Goal: Task Accomplishment & Management: Use online tool/utility

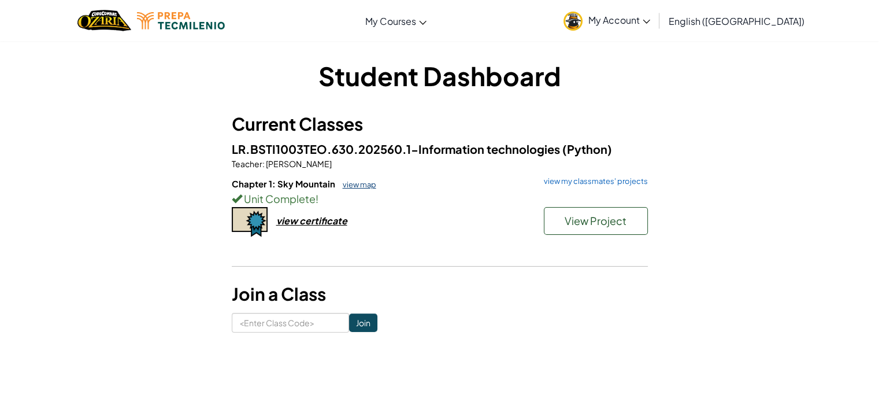
click at [357, 187] on link "view map" at bounding box center [356, 184] width 39 height 9
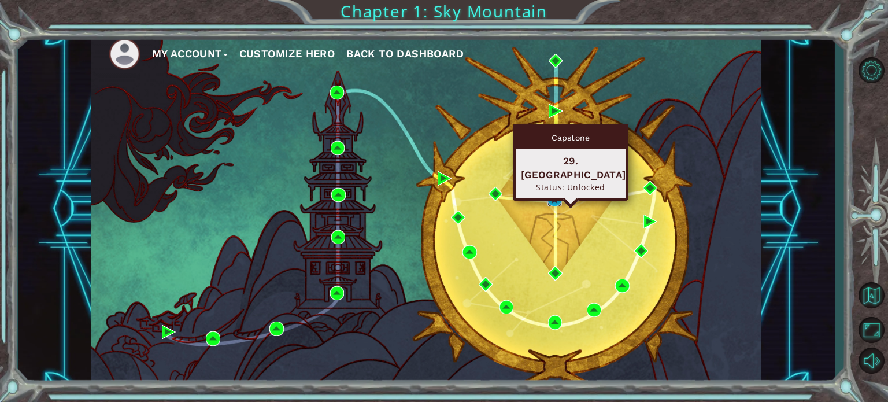
click at [551, 198] on img at bounding box center [554, 199] width 14 height 14
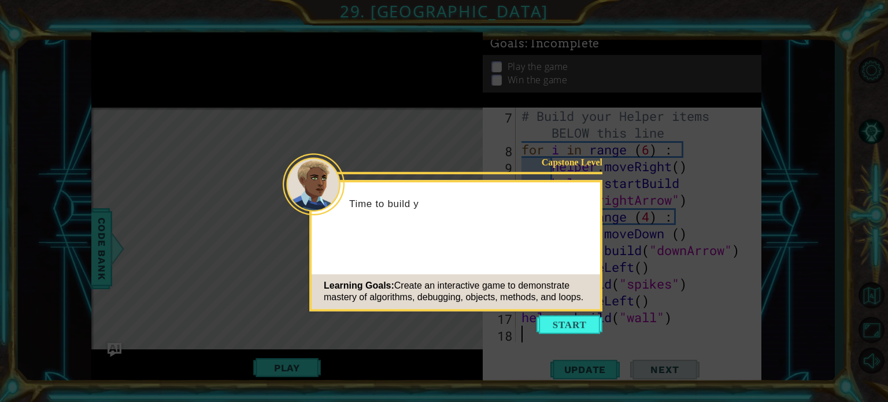
scroll to position [134, 0]
click at [592, 318] on button "Start" at bounding box center [569, 324] width 66 height 18
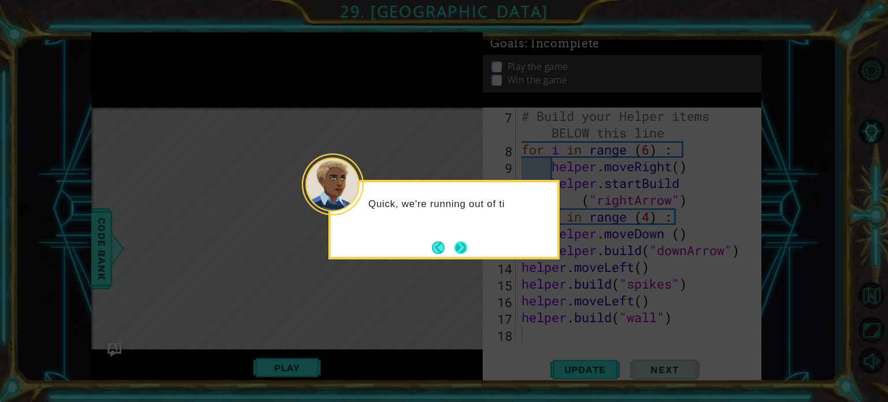
click at [454, 254] on button "Next" at bounding box center [460, 247] width 13 height 13
click at [454, 256] on div "The last" at bounding box center [443, 219] width 231 height 79
click at [465, 245] on button "Next" at bounding box center [460, 247] width 21 height 21
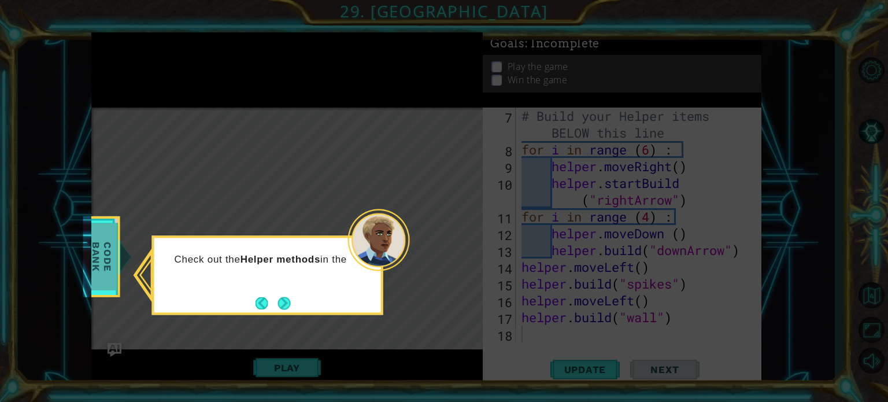
click at [110, 262] on span "Code Bank" at bounding box center [102, 256] width 30 height 66
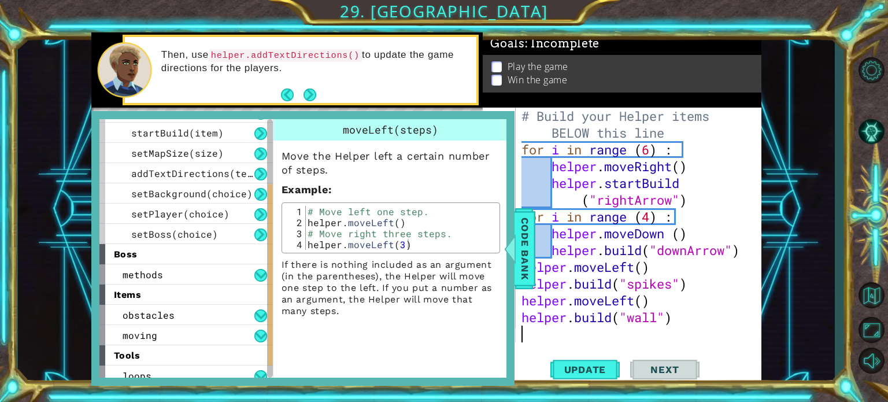
drag, startPoint x: 268, startPoint y: 268, endPoint x: 268, endPoint y: 345, distance: 77.4
click at [268, 345] on div at bounding box center [270, 274] width 5 height 181
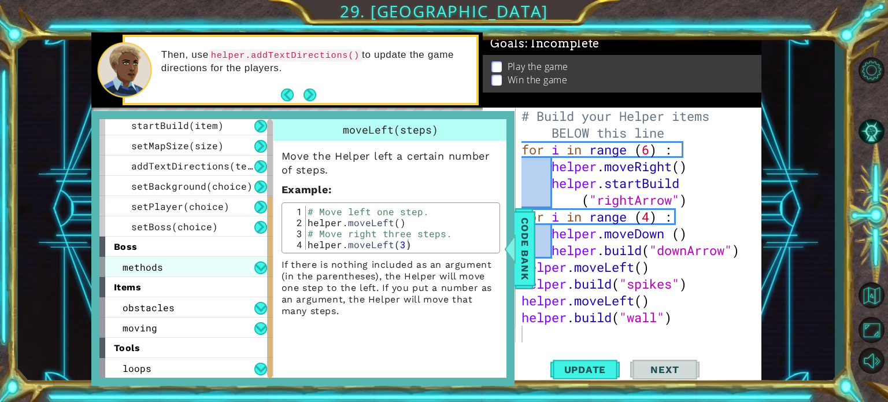
click at [258, 258] on div "methods" at bounding box center [185, 267] width 173 height 20
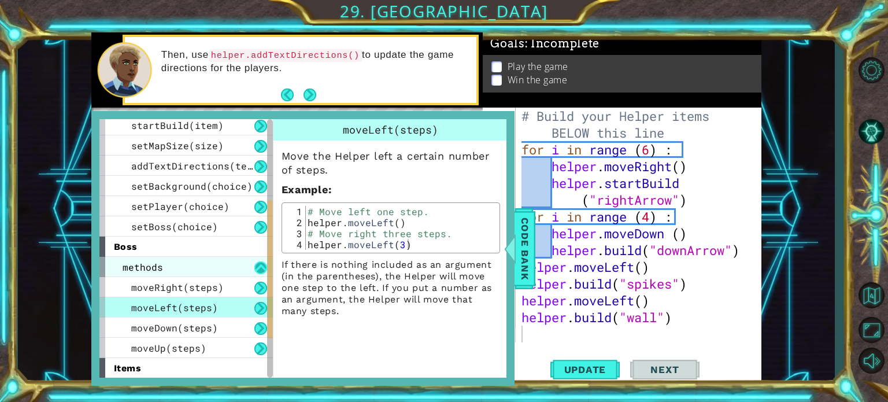
click at [262, 265] on button at bounding box center [260, 267] width 13 height 13
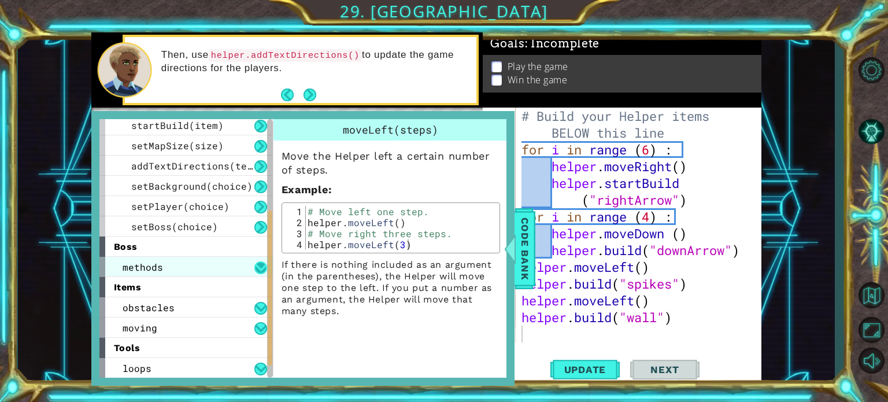
click at [258, 266] on button at bounding box center [260, 267] width 13 height 13
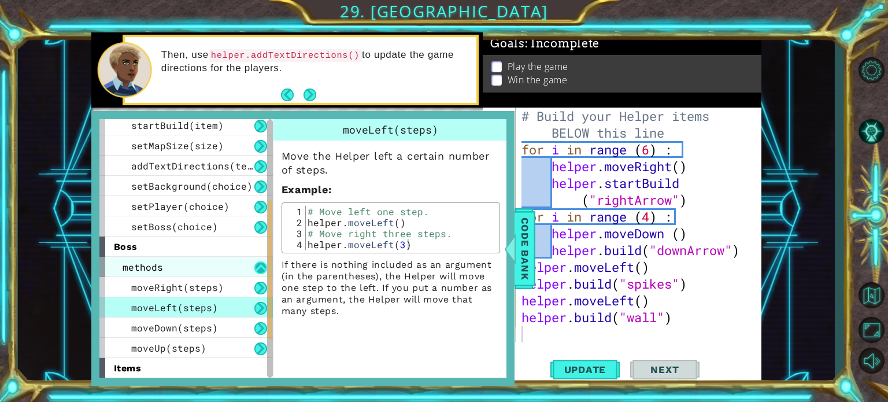
click at [259, 268] on button at bounding box center [260, 267] width 13 height 13
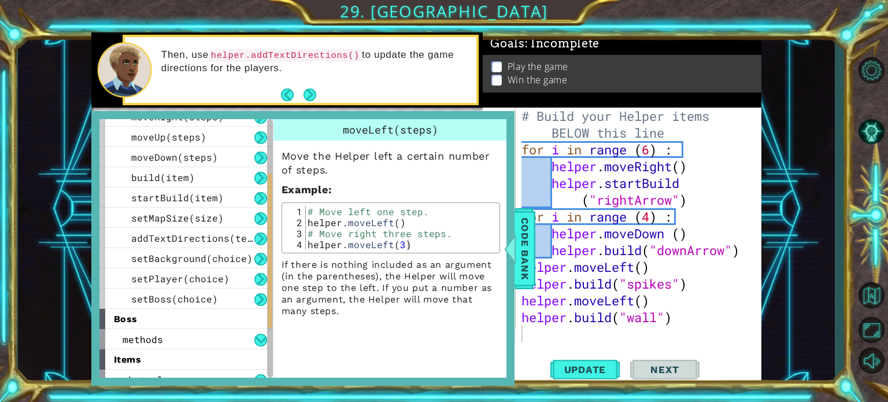
scroll to position [76, 0]
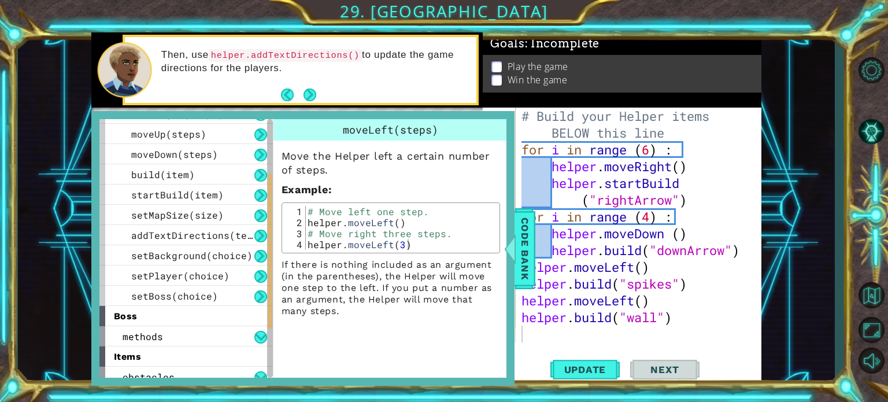
drag, startPoint x: 269, startPoint y: 242, endPoint x: 277, endPoint y: 205, distance: 38.0
click at [277, 205] on div "helper methods moveLeft(steps) moveRight(steps) moveUp(steps) moveDown(steps) b…" at bounding box center [302, 248] width 407 height 258
click at [258, 212] on button at bounding box center [260, 215] width 13 height 13
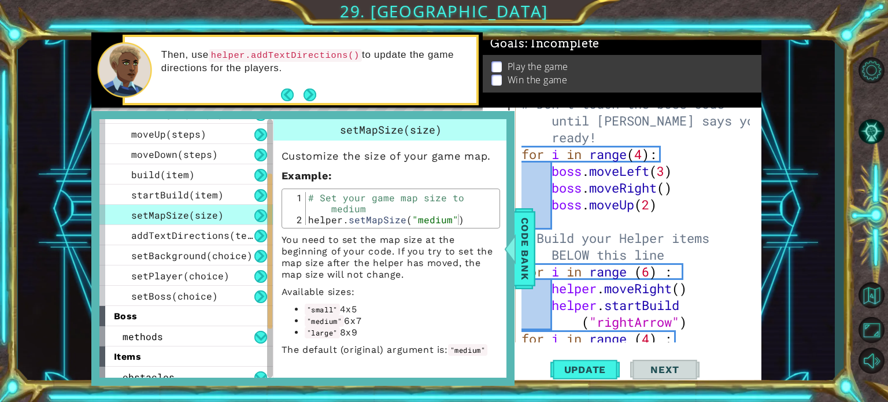
scroll to position [0, 0]
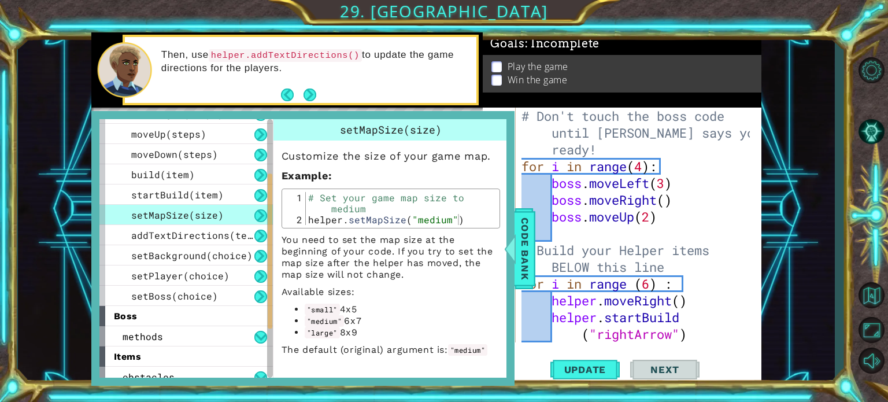
type textarea "# Don't touch the boss code until [PERSON_NAME] says you're ready!"
click at [520, 114] on div "# Don't touch the boss code until [PERSON_NAME] says you're ready! for i in ran…" at bounding box center [637, 258] width 236 height 302
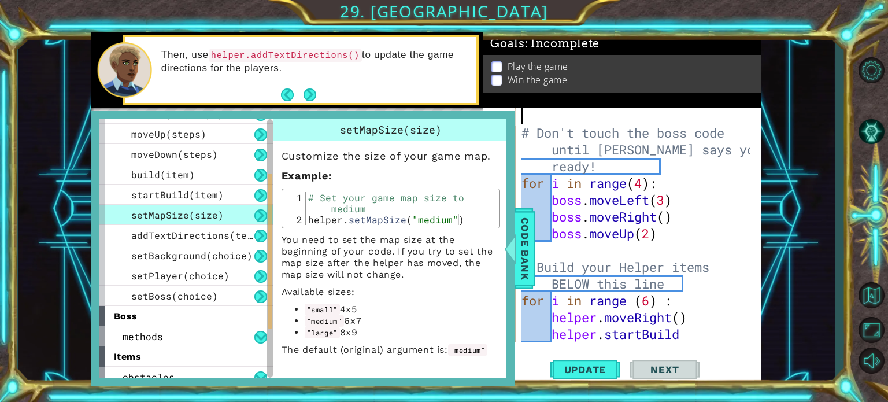
click at [528, 116] on div "# Don't touch the boss code until [PERSON_NAME] says you're ready! for i in ran…" at bounding box center [637, 249] width 236 height 285
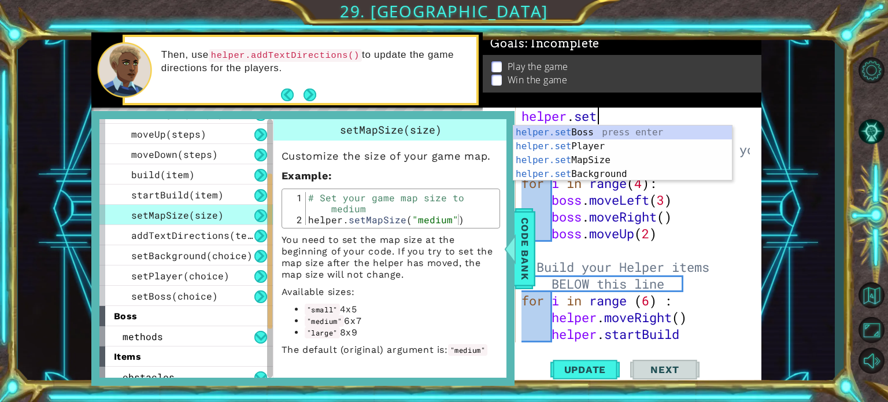
scroll to position [0, 2]
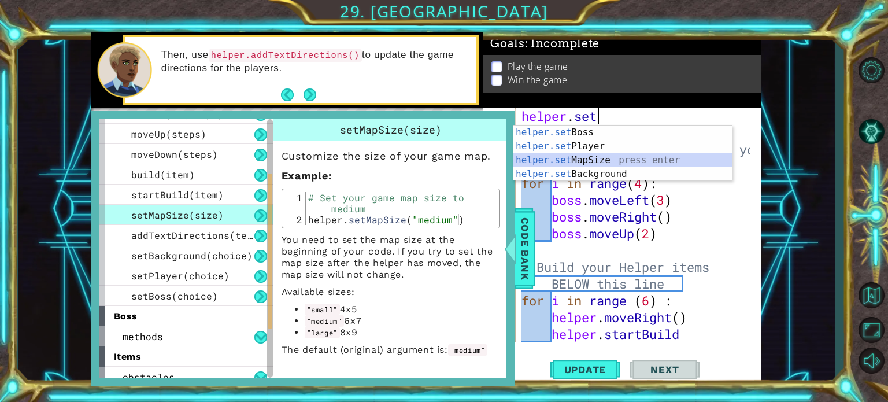
click at [551, 155] on div "helper.set Boss press enter helper.set Player press enter helper.set MapSize pr…" at bounding box center [622, 166] width 218 height 83
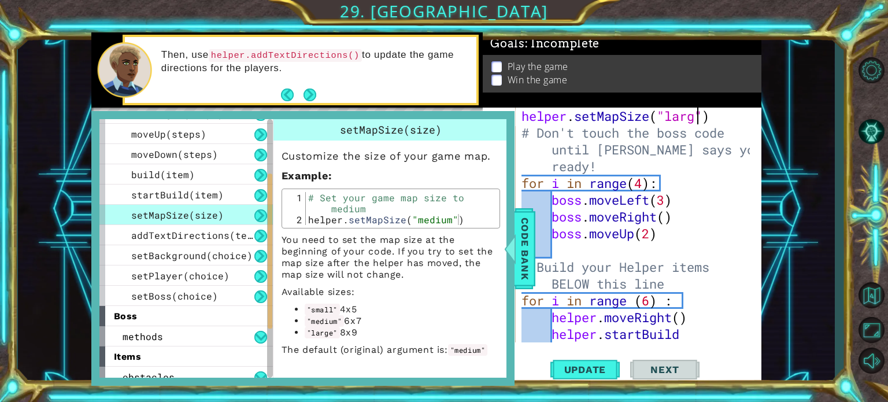
scroll to position [0, 8]
click at [786, 170] on div "1 ההההההההההההההההההההההההההההההההההההההההההההההההההההההההההההההההההההההההההההה…" at bounding box center [426, 209] width 817 height 354
click at [262, 232] on button at bounding box center [260, 235] width 13 height 13
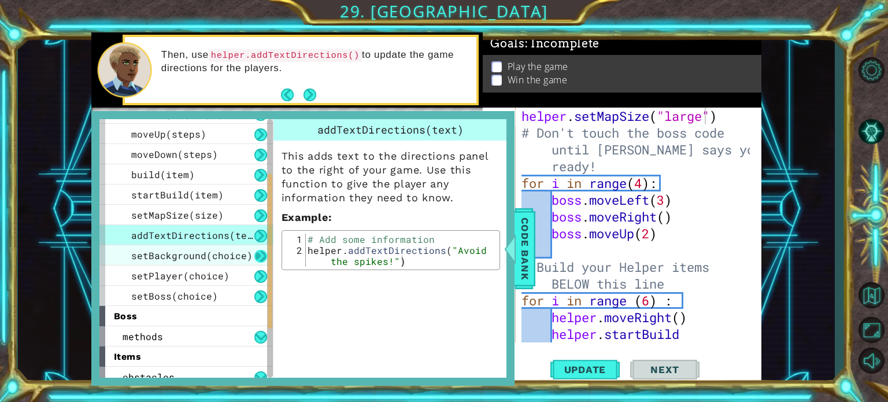
click at [262, 250] on button at bounding box center [260, 256] width 13 height 13
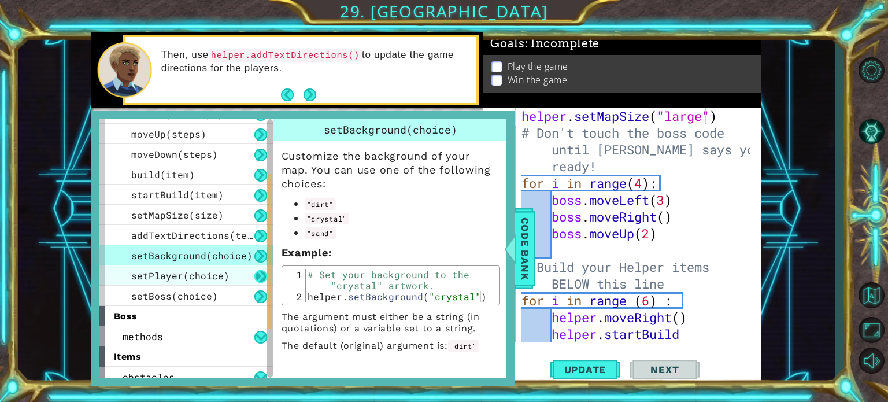
click at [261, 274] on button at bounding box center [260, 276] width 13 height 13
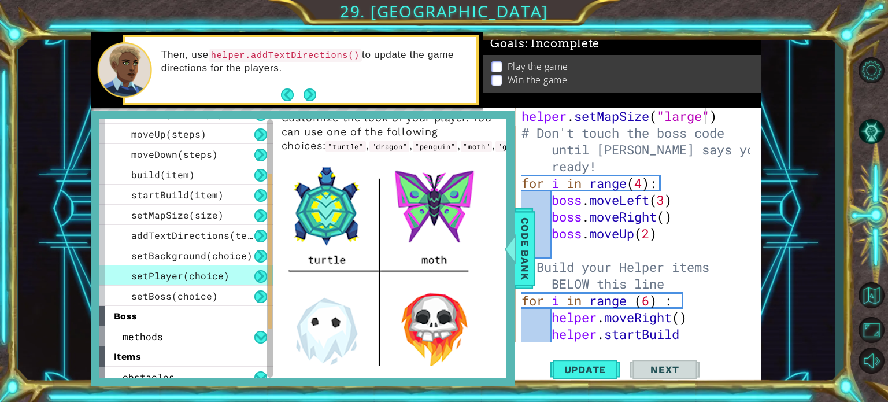
scroll to position [32, 0]
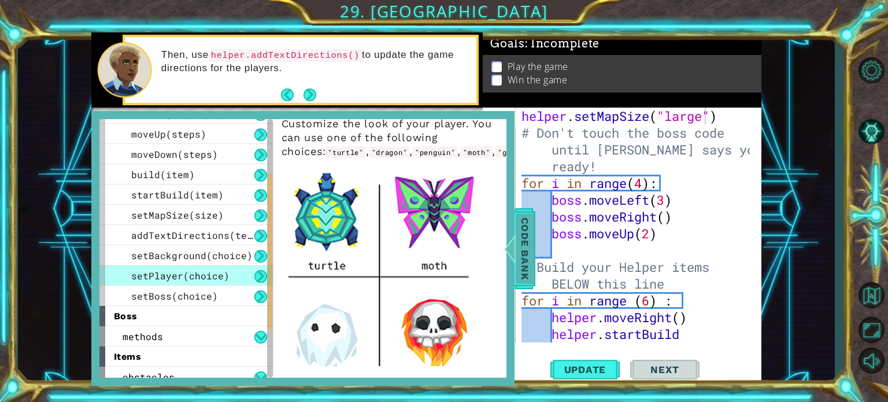
click at [520, 242] on span "Code Bank" at bounding box center [524, 248] width 18 height 71
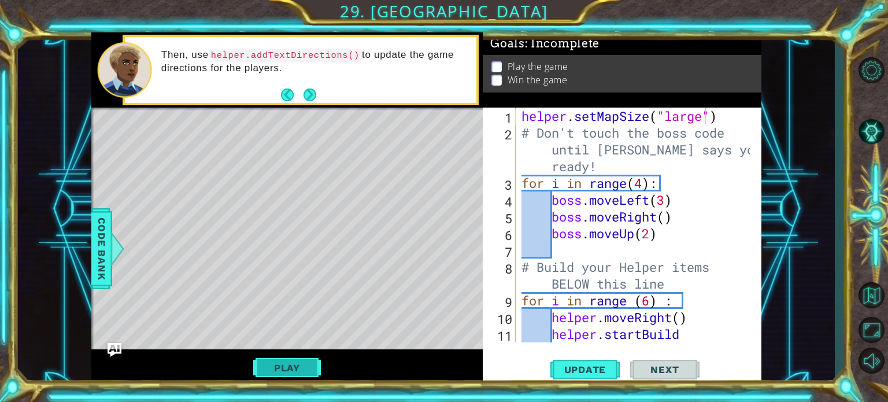
click at [304, 362] on button "Play" at bounding box center [287, 368] width 68 height 22
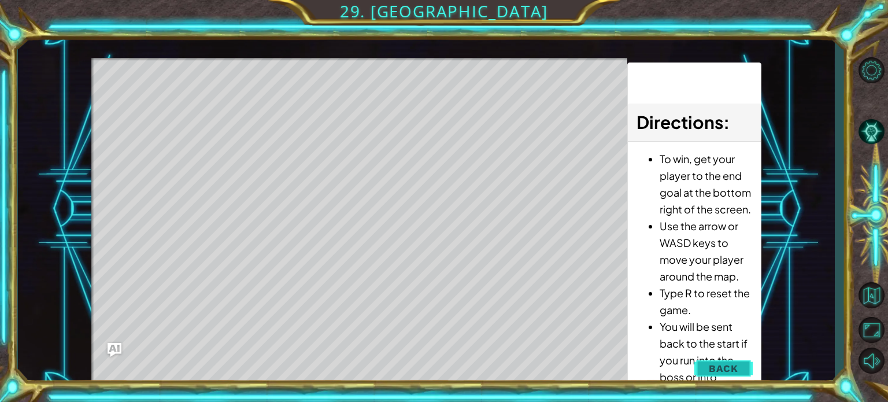
click at [724, 360] on button "Back" at bounding box center [723, 368] width 58 height 23
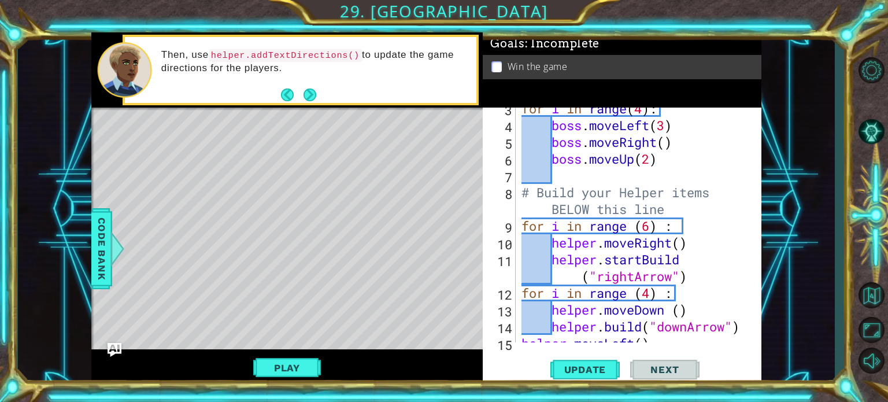
scroll to position [74, 0]
click at [650, 225] on div "for i in range ( 4 ) : boss . moveLeft ( 3 ) boss . moveRight ( ) boss . moveUp…" at bounding box center [637, 234] width 236 height 268
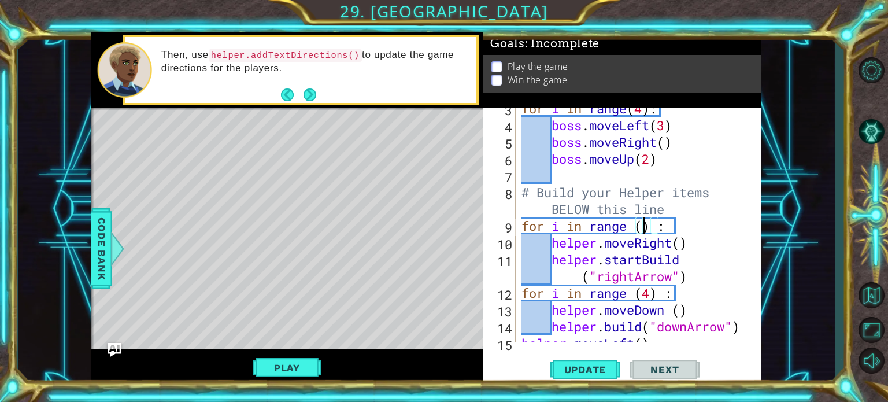
scroll to position [0, 6]
click at [651, 291] on div "for i in range ( 4 ) : boss . moveLeft ( 3 ) boss . moveRight ( ) boss . moveUp…" at bounding box center [637, 234] width 236 height 268
click at [302, 366] on button "Play" at bounding box center [287, 368] width 68 height 22
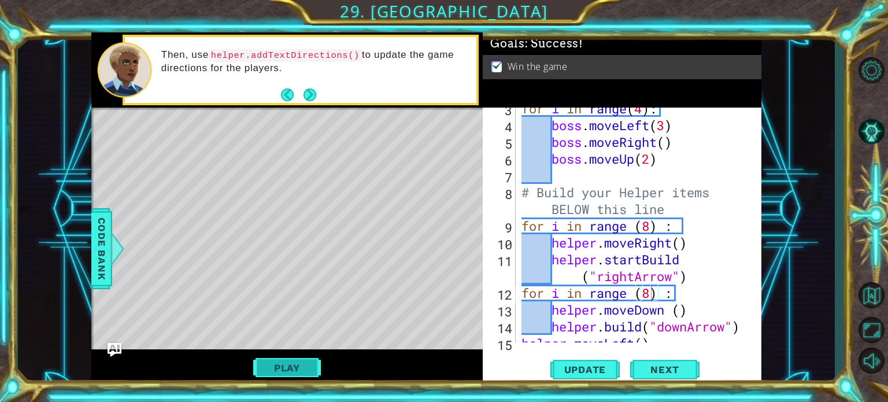
click at [294, 362] on button "Play" at bounding box center [287, 368] width 68 height 22
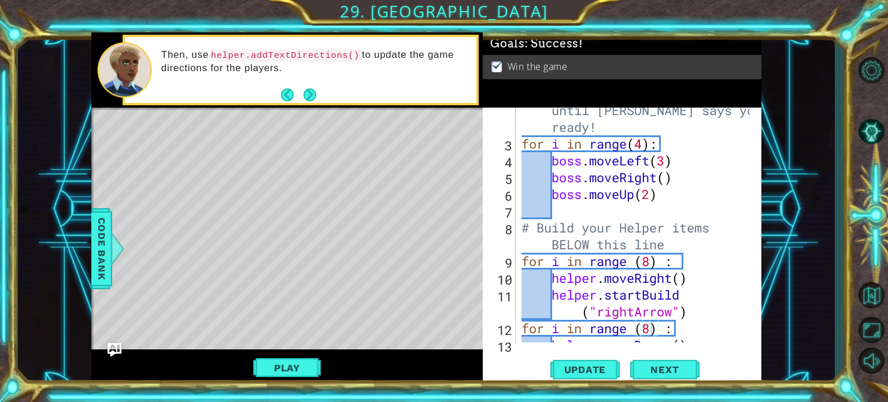
scroll to position [0, 0]
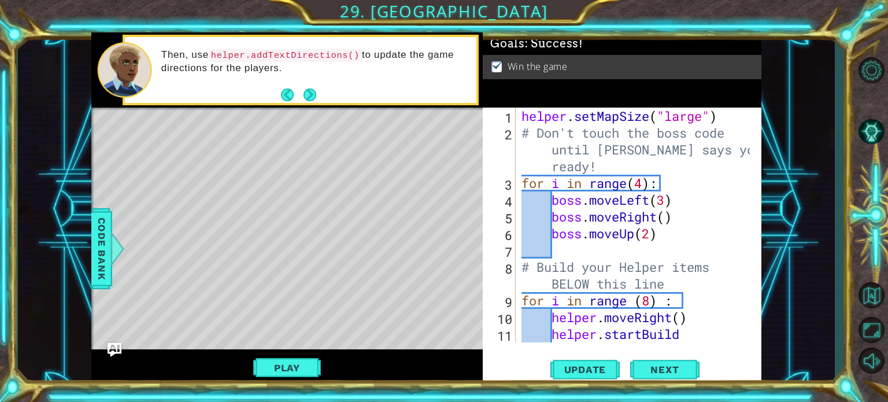
type textarea "helper.setMapSize("large")"
click at [721, 114] on div "helper . setMapSize ( "large" ) # Don't touch the boss code until [PERSON_NAME]…" at bounding box center [637, 249] width 236 height 285
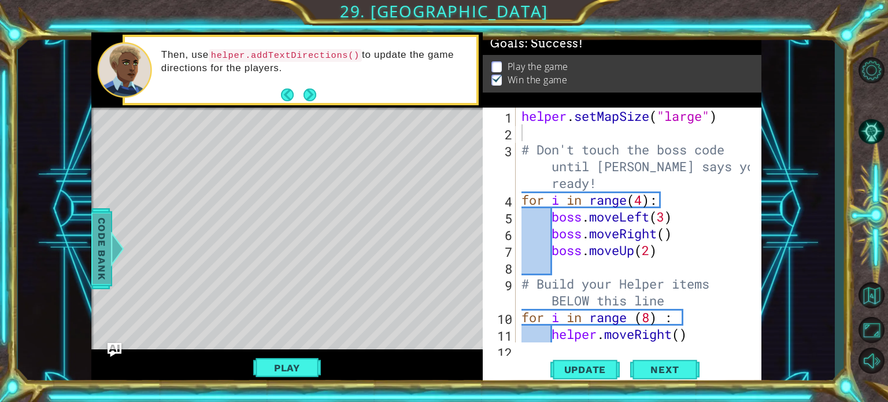
click at [105, 240] on span "Code Bank" at bounding box center [101, 248] width 18 height 71
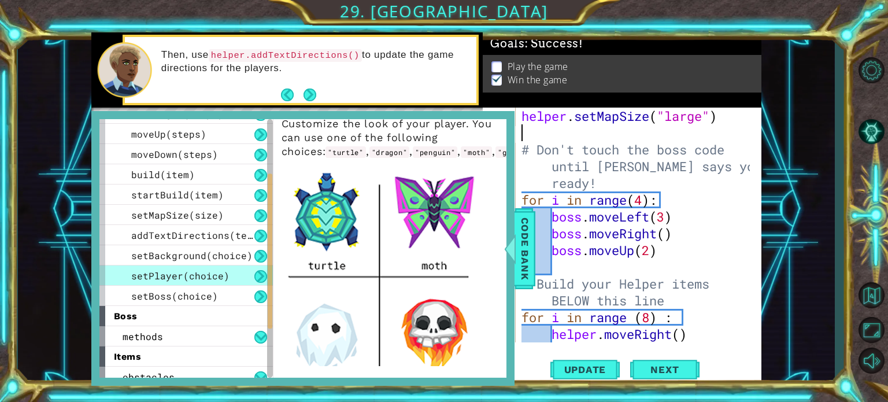
click at [564, 134] on div "helper . setMapSize ( "large" ) # Don't touch the boss code until [PERSON_NAME]…" at bounding box center [637, 249] width 236 height 285
click at [782, 138] on div "1 ההההההההההההההההההההההההההההההההההההההההההההההההההההההההההההההההההההההההההההה…" at bounding box center [426, 209] width 817 height 354
click at [529, 243] on span "Code Bank" at bounding box center [524, 248] width 18 height 71
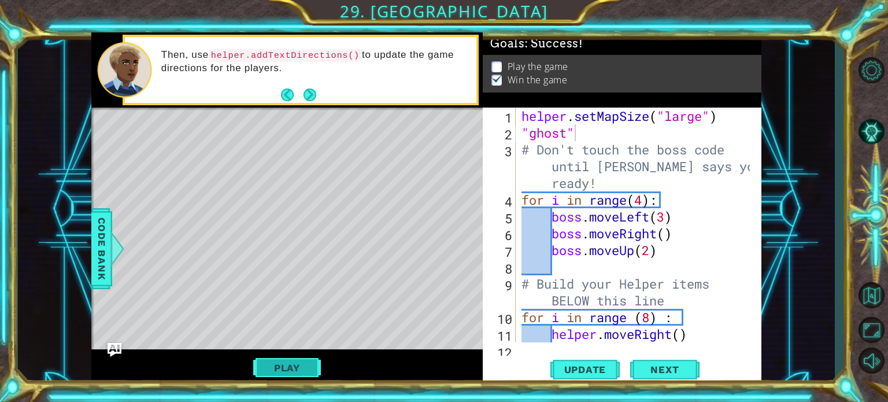
click at [291, 366] on button "Play" at bounding box center [287, 368] width 68 height 22
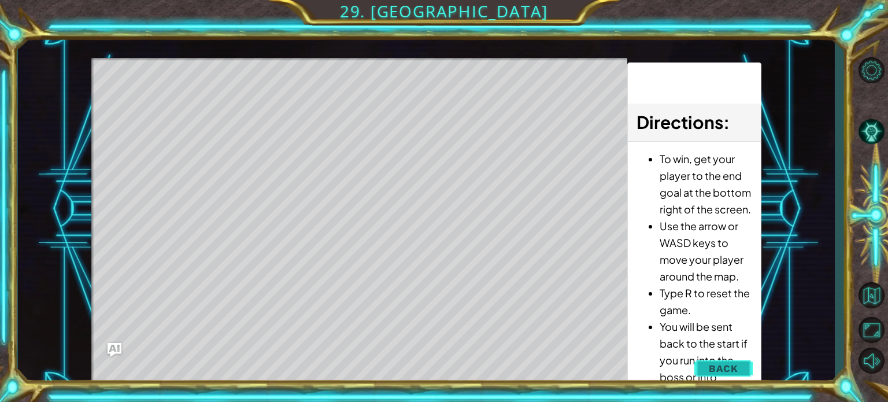
click at [726, 361] on button "Back" at bounding box center [723, 368] width 58 height 23
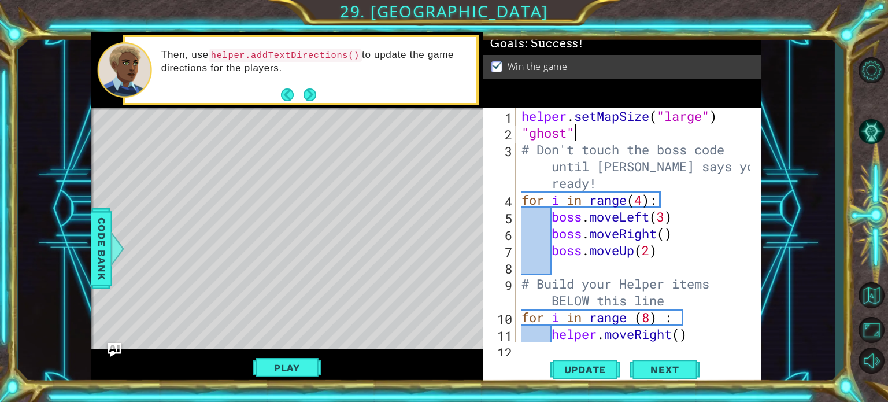
click at [599, 138] on div "helper . setMapSize ( "large" ) "ghost" # Don't touch the boss code until [PERS…" at bounding box center [637, 249] width 236 height 285
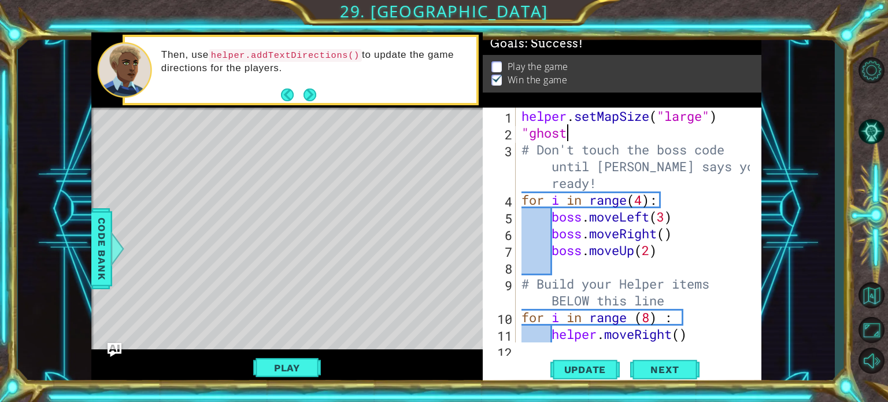
type textarea """
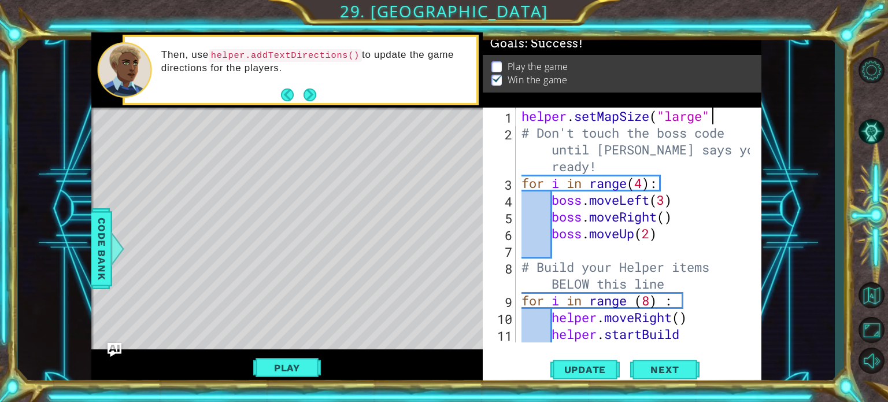
scroll to position [0, 8]
type textarea "helper.setMapSize("large")"
click at [99, 242] on span "Code Bank" at bounding box center [101, 248] width 18 height 71
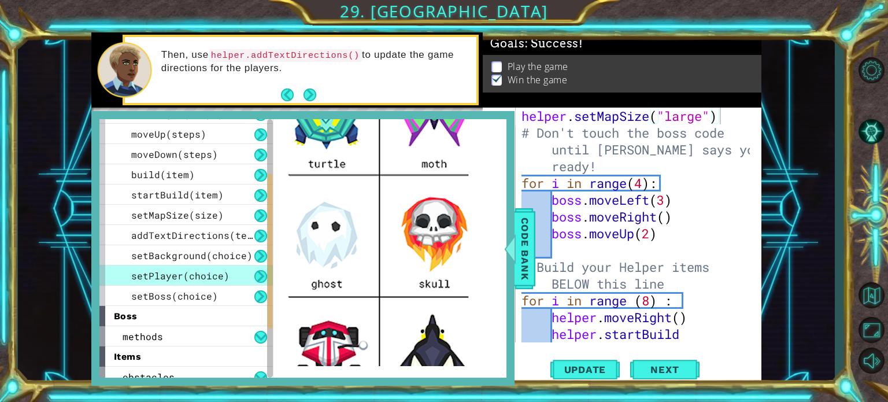
scroll to position [146, 0]
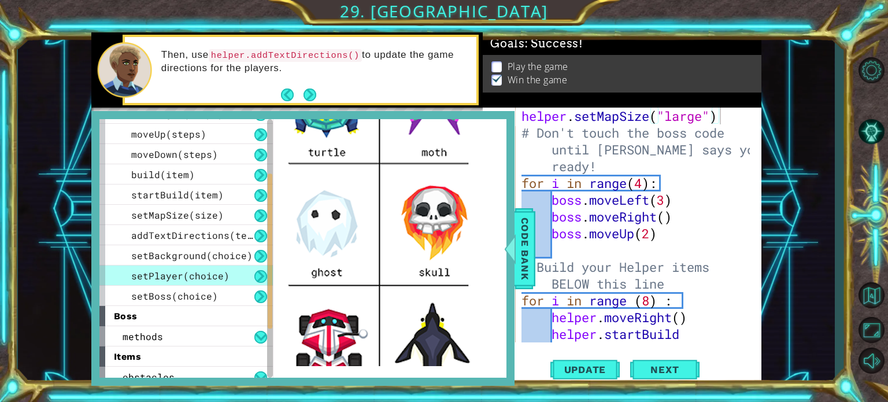
click at [316, 245] on img at bounding box center [382, 292] width 202 height 482
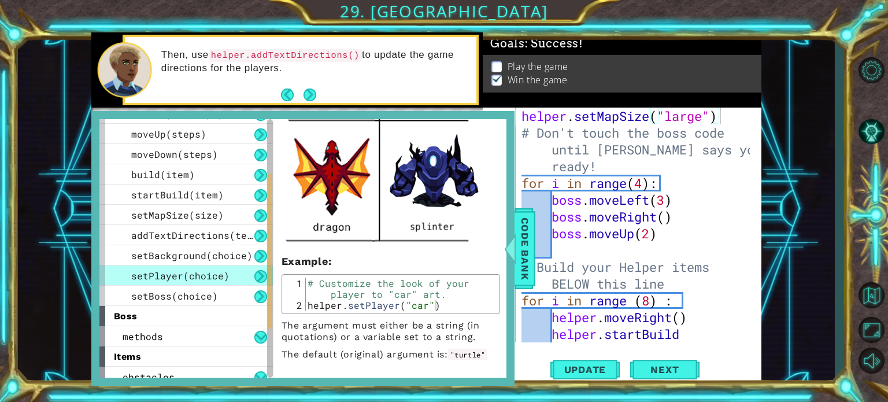
scroll to position [460, 0]
click at [724, 115] on div "helper . setMapSize ( "large" ) # Don't touch the boss code until [PERSON_NAME]…" at bounding box center [637, 249] width 236 height 285
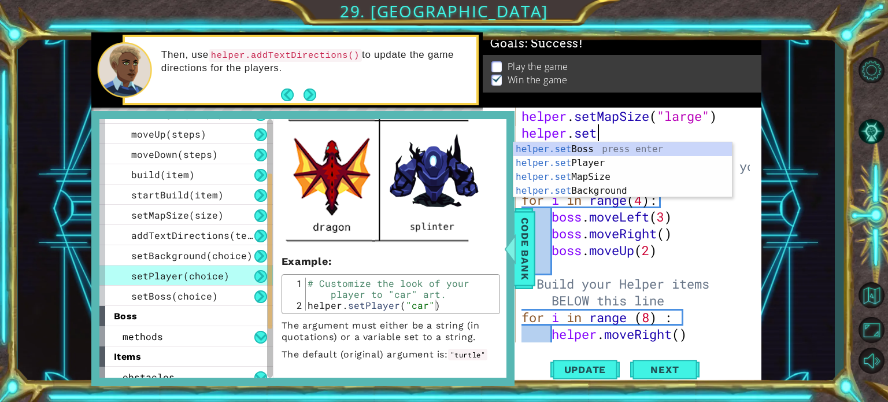
scroll to position [0, 2]
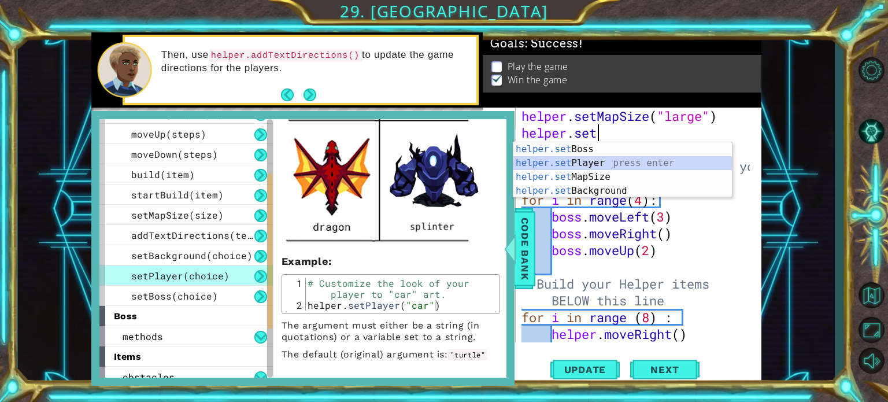
click at [668, 166] on div "helper.set Boss press enter helper.set Player press enter helper.set MapSize pr…" at bounding box center [622, 183] width 218 height 83
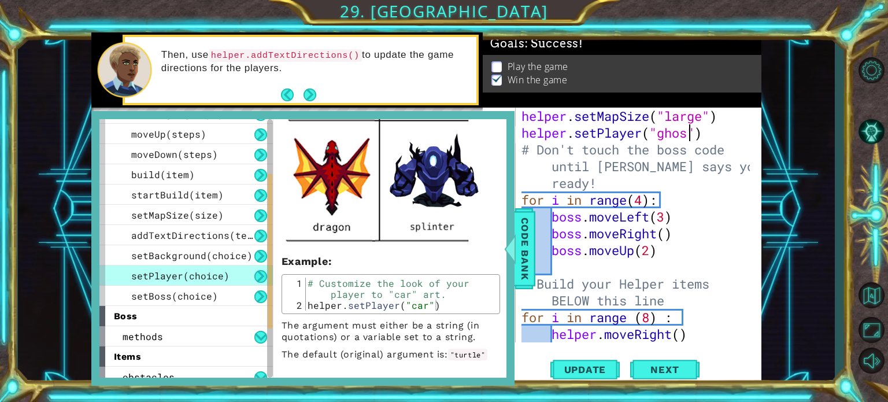
scroll to position [0, 8]
type textarea "helper.setPlayer("ghost")"
click at [776, 146] on div "1 ההההההההההההההההההההההההההההההההההההההההההההההההההההההההההההההההההההההההההההה…" at bounding box center [426, 209] width 817 height 354
click at [532, 239] on span "Code Bank" at bounding box center [524, 248] width 18 height 71
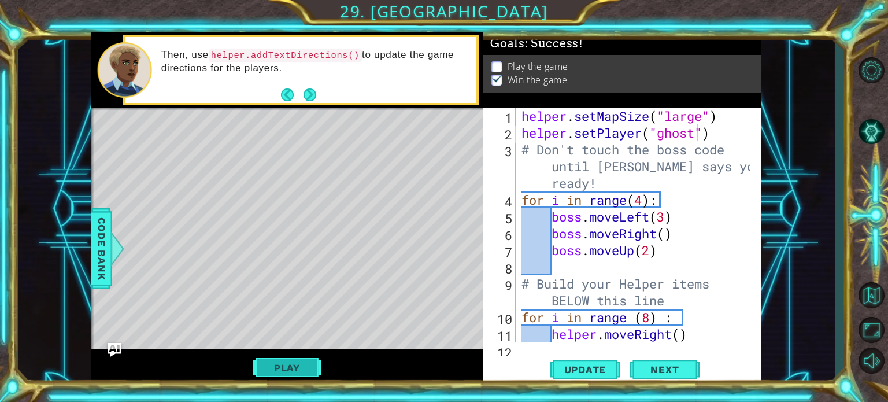
click at [294, 358] on button "Play" at bounding box center [287, 368] width 68 height 22
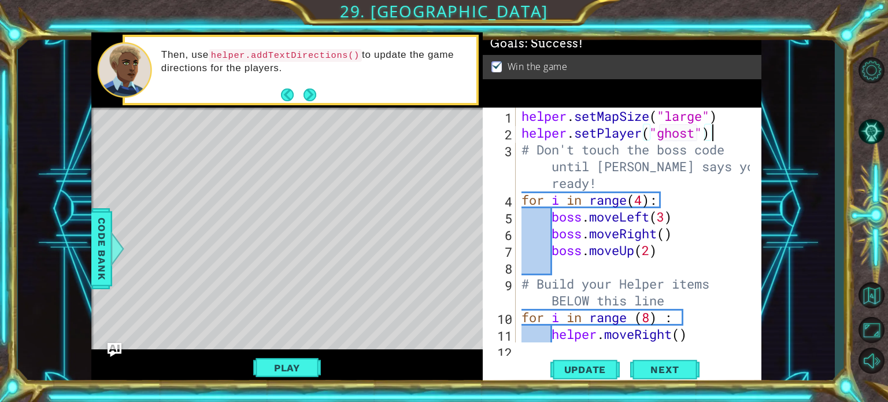
click at [717, 135] on div "helper . setMapSize ( "large" ) helper . setPlayer ( "ghost" ) # Don't touch th…" at bounding box center [637, 249] width 236 height 285
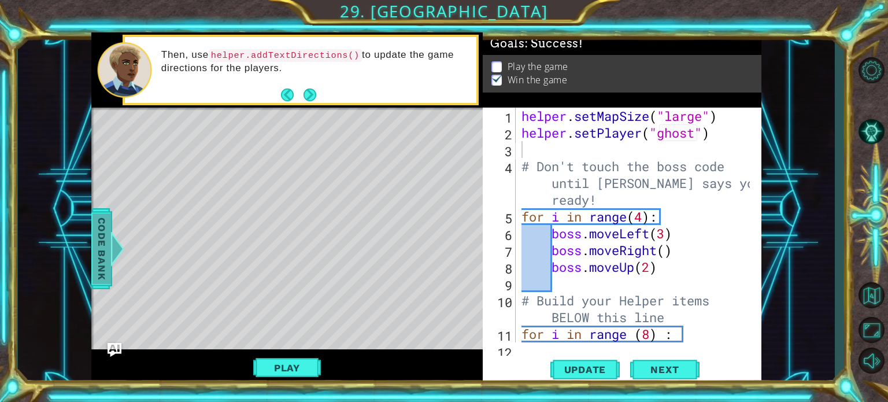
click at [98, 259] on span "Code Bank" at bounding box center [101, 248] width 18 height 71
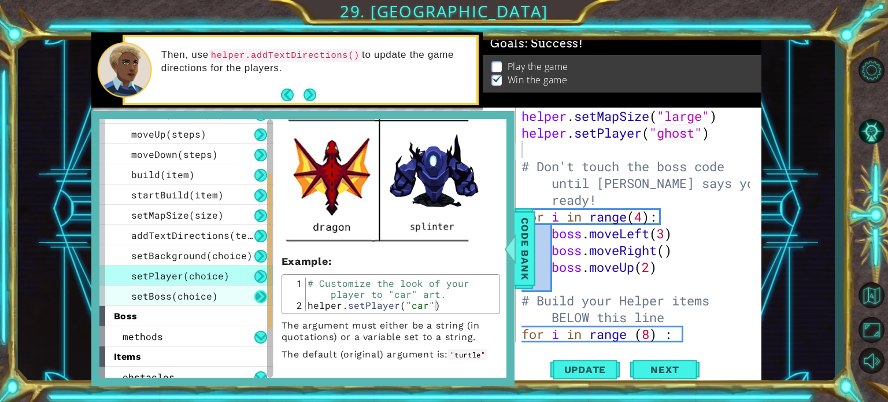
click at [257, 292] on button at bounding box center [260, 296] width 13 height 13
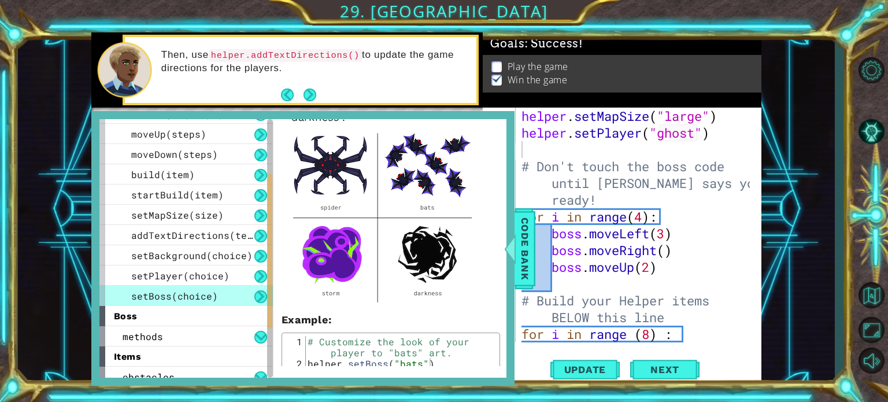
scroll to position [84, 0]
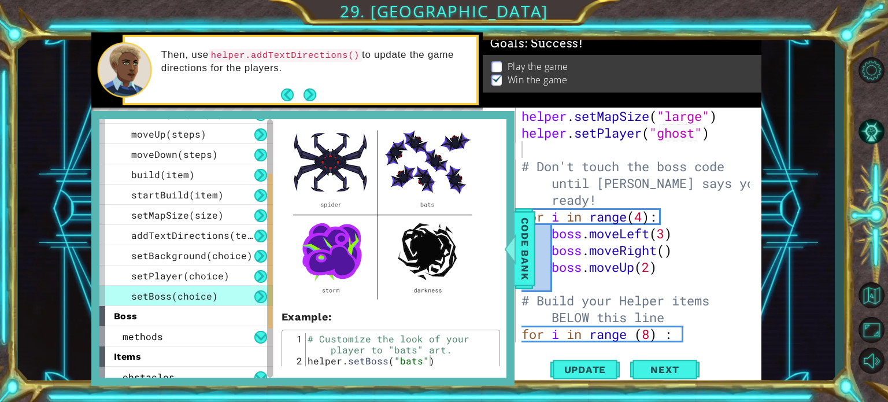
click at [571, 149] on div "helper . setMapSize ( "large" ) helper . setPlayer ( "ghost" ) # Don't touch th…" at bounding box center [637, 241] width 236 height 268
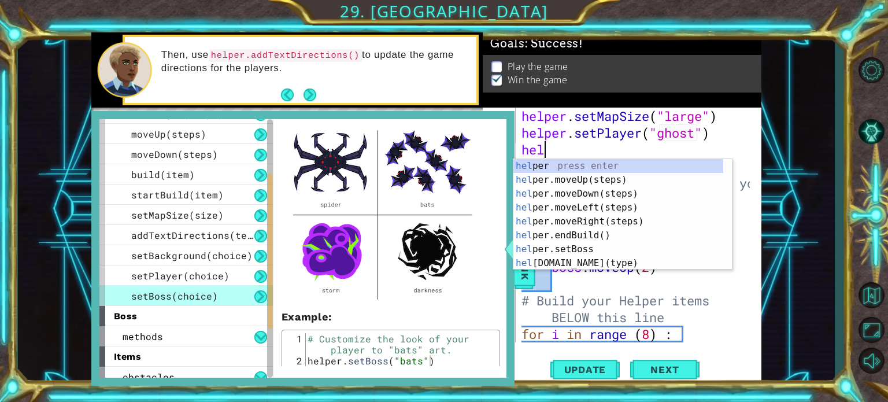
scroll to position [0, 0]
type textarea "help"
click at [564, 241] on div "help er press enter help er.moveUp(steps) press enter help er.moveDown(steps) p…" at bounding box center [618, 228] width 210 height 139
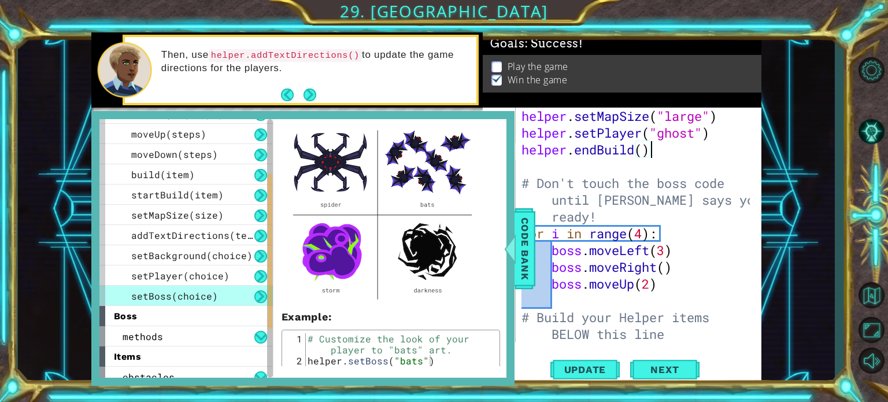
click at [651, 152] on div "helper . setMapSize ( "large" ) helper . setPlayer ( "ghost" ) helper . endBuil…" at bounding box center [637, 241] width 236 height 268
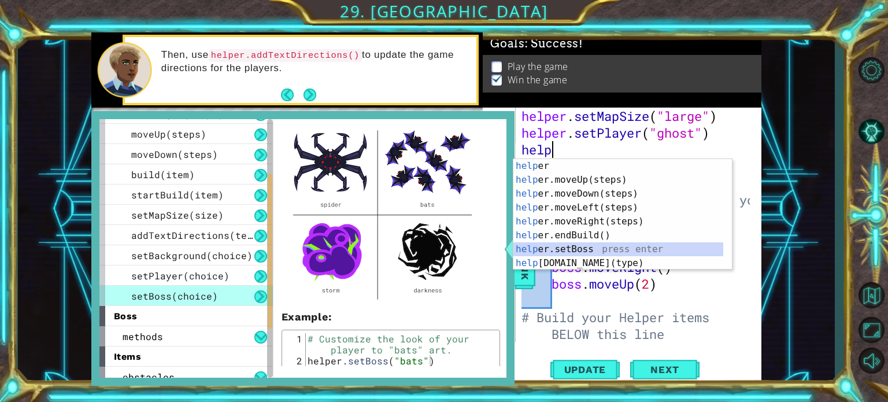
click at [568, 244] on div "help er press enter help er.moveUp(steps) press enter help er.moveDown(steps) p…" at bounding box center [618, 228] width 210 height 139
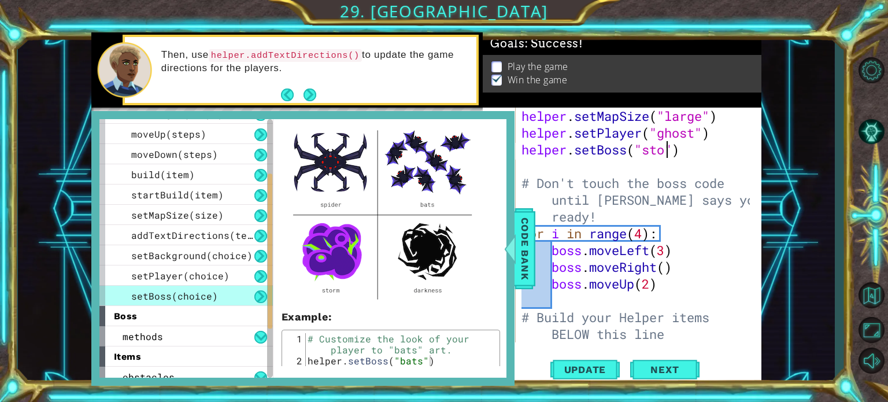
scroll to position [0, 7]
click at [773, 212] on div "1 ההההההההההההההההההההההההההההההההההההההההההההההההההההההההההההההההההההההההההההה…" at bounding box center [426, 209] width 817 height 354
click at [519, 234] on span "Code Bank" at bounding box center [524, 248] width 18 height 71
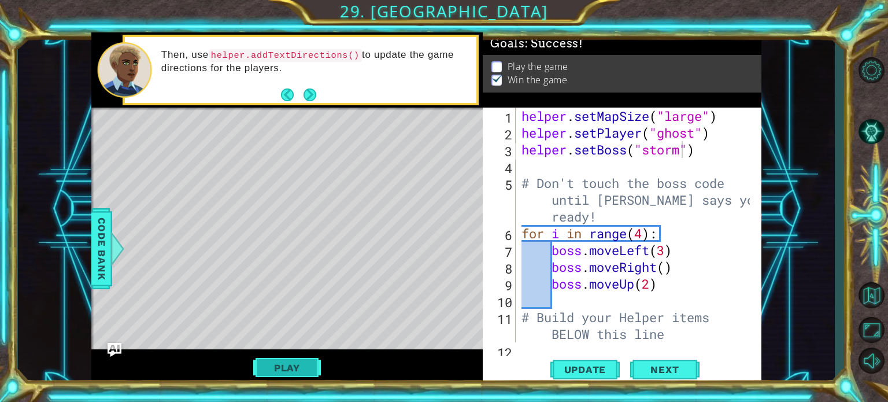
click at [289, 368] on button "Play" at bounding box center [287, 368] width 68 height 22
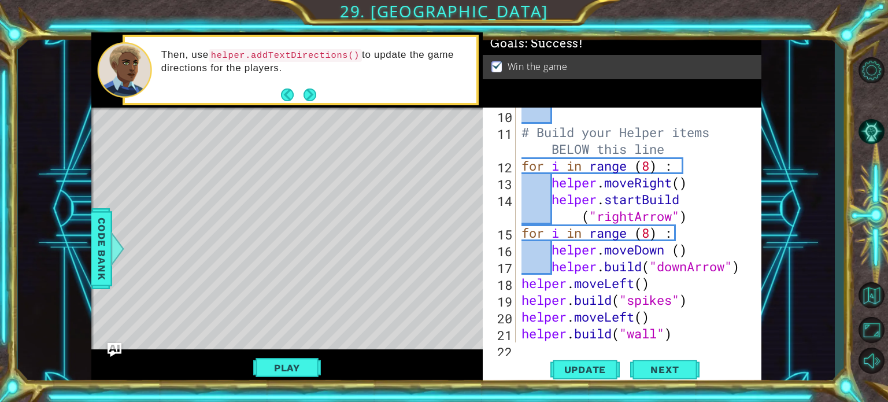
scroll to position [201, 0]
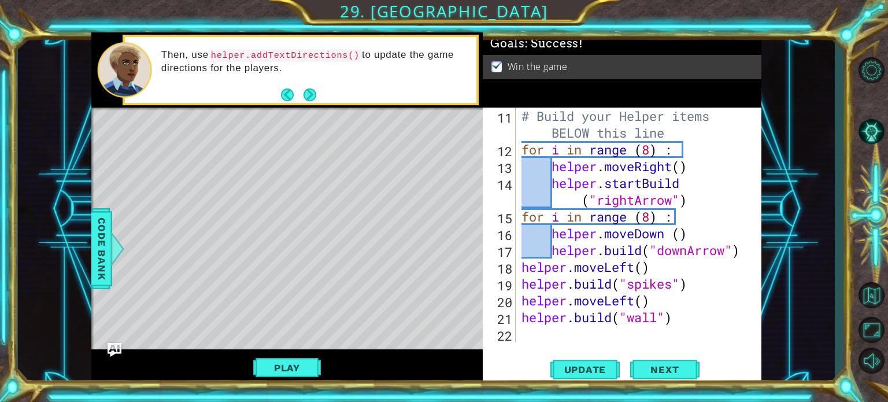
type textarea "helper.moveLeft()"
click at [525, 265] on div "# Build your Helper items BELOW this line for i in range ( 8 ) : helper . moveR…" at bounding box center [637, 249] width 236 height 285
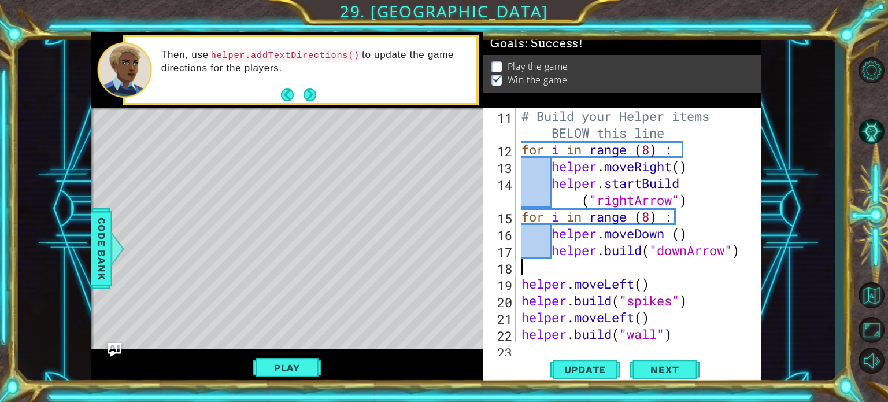
click at [548, 270] on div "# Build your Helper items BELOW this line for i in range ( 8 ) : helper . moveR…" at bounding box center [637, 249] width 236 height 285
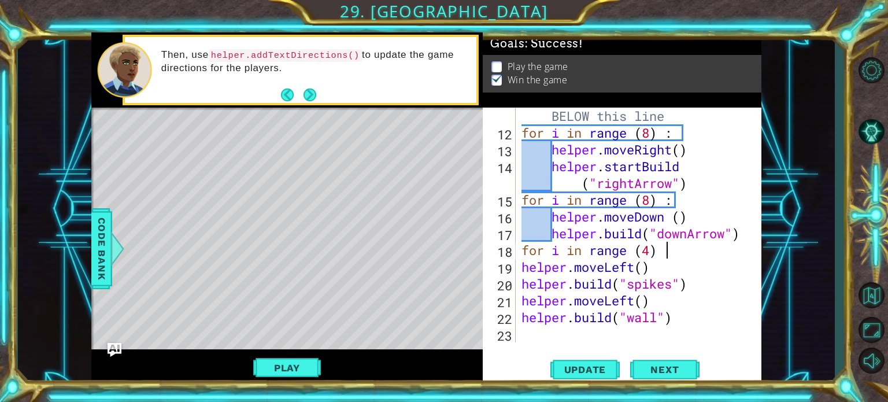
scroll to position [0, 6]
click at [652, 296] on div "# Build your Helper items BELOW this line for i in range ( 8 ) : helper . moveR…" at bounding box center [637, 233] width 236 height 285
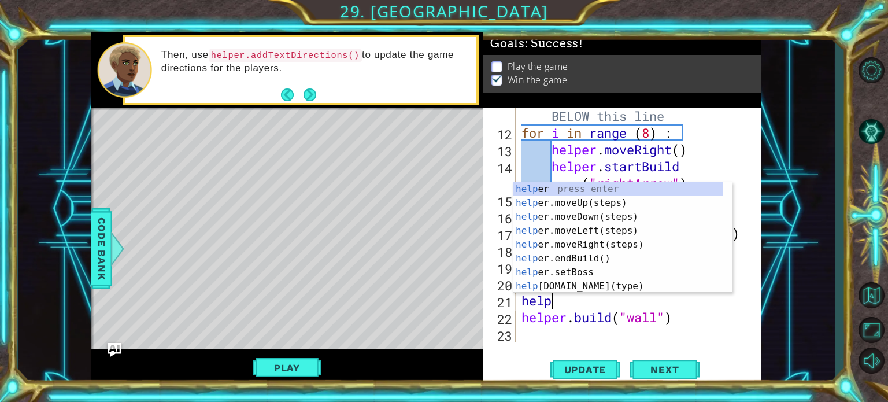
scroll to position [0, 0]
type textarea "h"
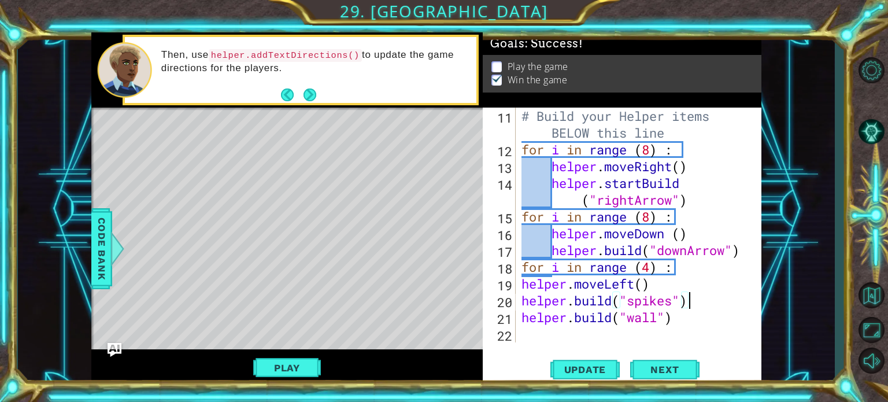
scroll to position [201, 0]
click at [314, 358] on button "Play" at bounding box center [287, 368] width 68 height 22
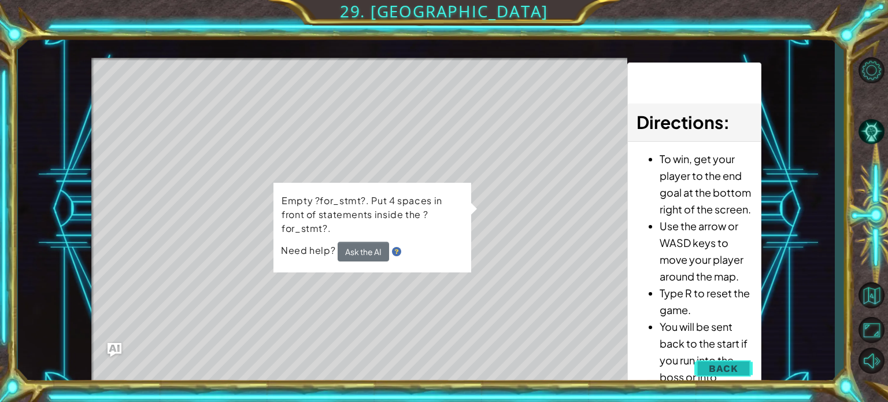
click at [707, 361] on button "Back" at bounding box center [723, 368] width 58 height 23
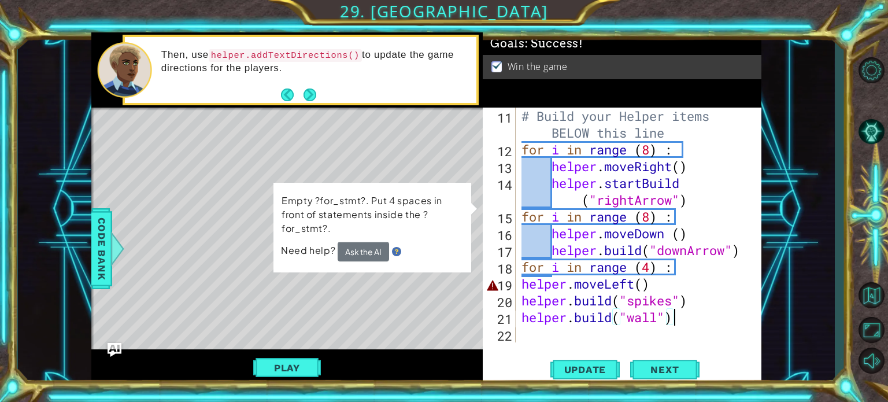
click at [676, 315] on div "# Build your Helper items BELOW this line for i in range ( 8 ) : helper . moveR…" at bounding box center [637, 249] width 236 height 285
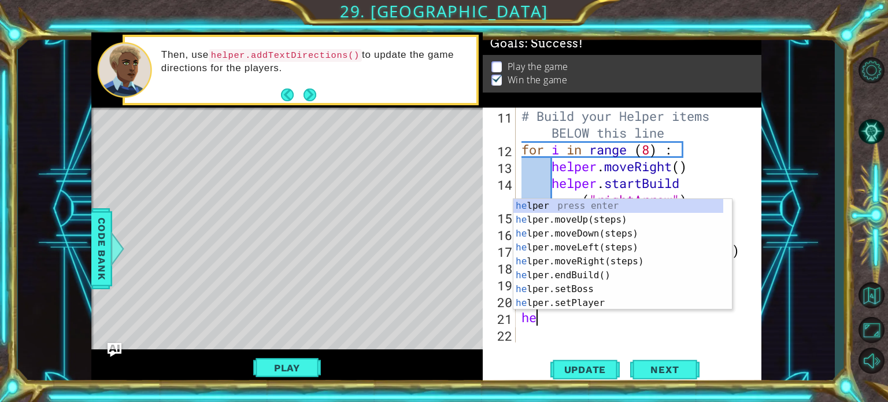
type textarea "h"
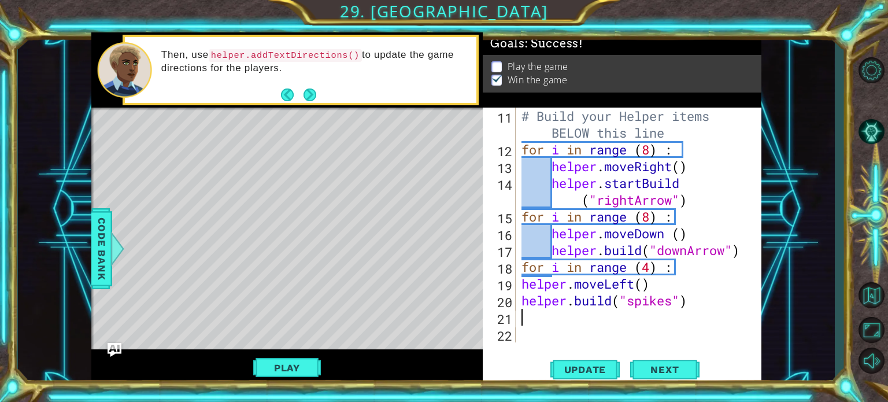
scroll to position [184, 0]
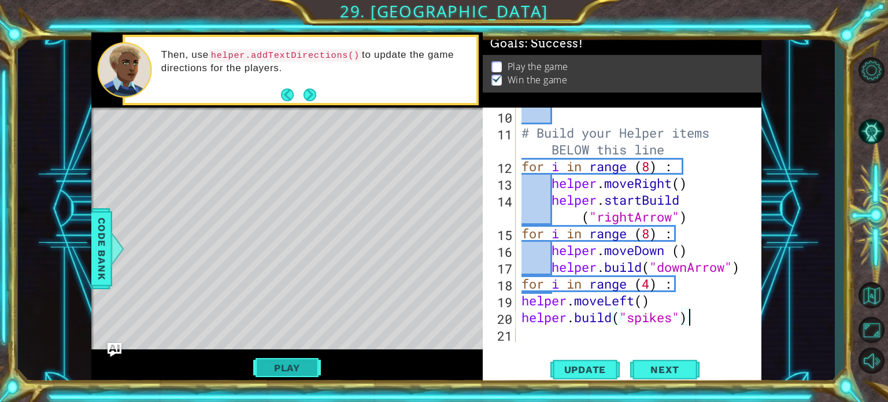
click at [304, 360] on button "Play" at bounding box center [287, 368] width 68 height 22
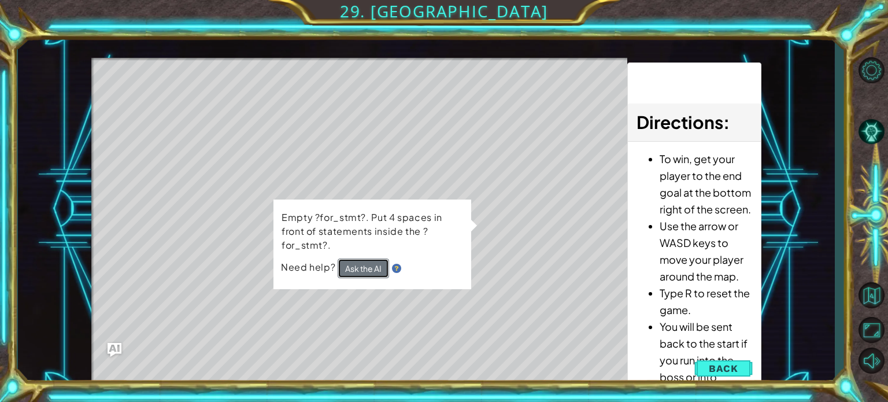
click at [369, 263] on button "Ask the AI" at bounding box center [362, 268] width 51 height 20
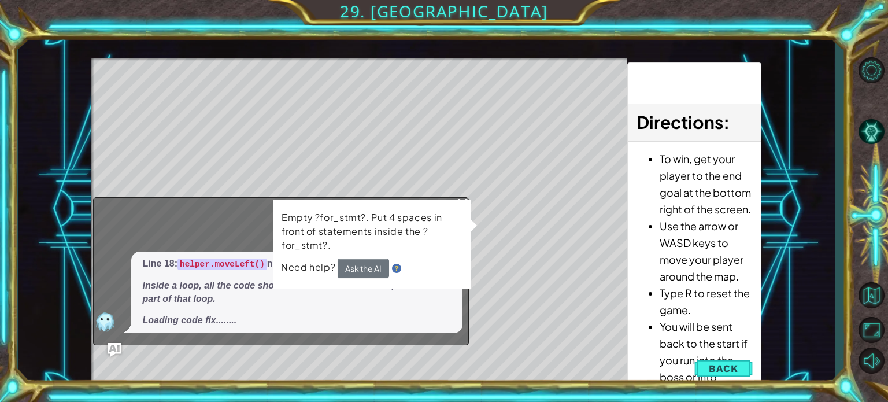
click at [511, 207] on div "Level Map" at bounding box center [358, 228] width 534 height 340
click at [548, 244] on div "Level Map" at bounding box center [358, 228] width 534 height 340
click at [723, 374] on button "Back" at bounding box center [723, 368] width 58 height 23
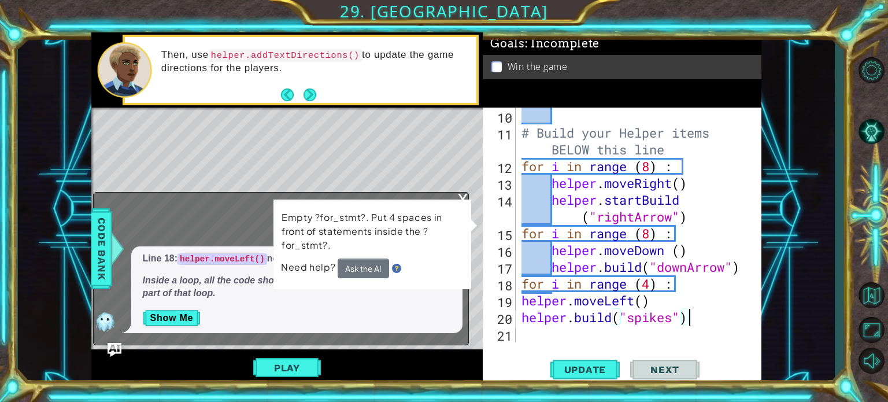
click at [691, 314] on div "# Build your Helper items BELOW this line for i in range ( 8 ) : helper . moveR…" at bounding box center [637, 241] width 236 height 268
click at [663, 295] on div "# Build your Helper items BELOW this line for i in range ( 8 ) : helper . moveR…" at bounding box center [637, 241] width 236 height 268
click at [381, 348] on div "Level Map" at bounding box center [358, 277] width 534 height 340
click at [641, 305] on div "# Build your Helper items BELOW this line for i in range ( 8 ) : helper . moveR…" at bounding box center [637, 241] width 236 height 268
click at [651, 305] on div "# Build your Helper items BELOW this line for i in range ( 8 ) : helper . moveR…" at bounding box center [637, 241] width 236 height 268
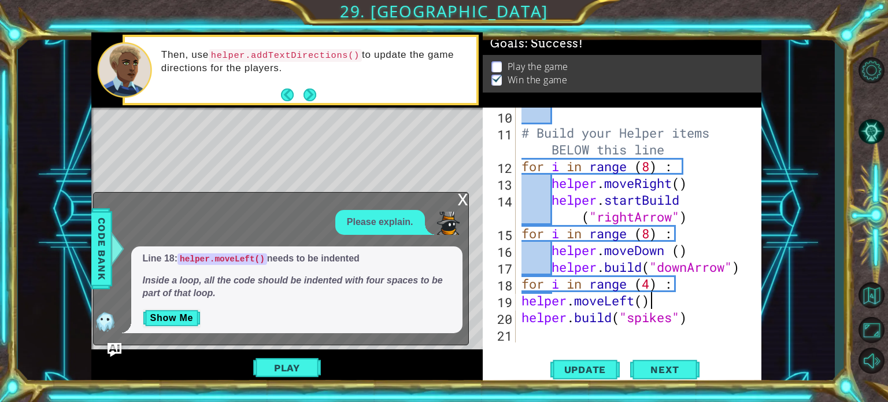
scroll to position [0, 5]
click at [647, 301] on div "# Build your Helper items BELOW this line for i in range ( 8 ) : helper . moveR…" at bounding box center [637, 241] width 236 height 268
click at [301, 367] on button "Play" at bounding box center [287, 368] width 68 height 22
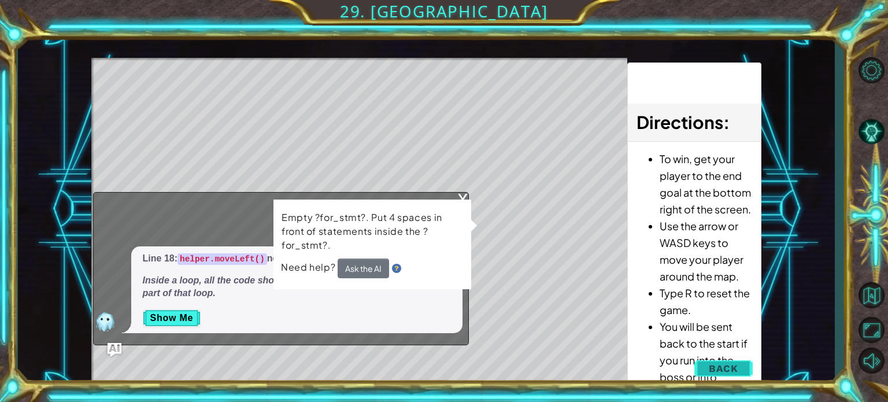
click at [728, 374] on button "Back" at bounding box center [723, 368] width 58 height 23
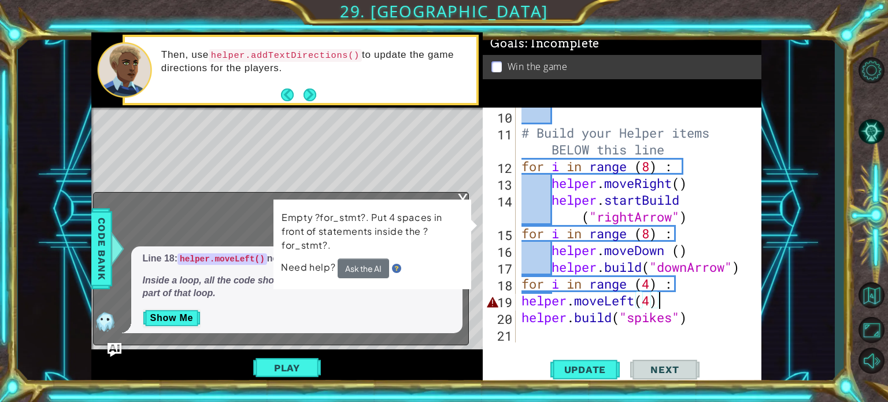
click at [667, 296] on div "# Build your Helper items BELOW this line for i in range ( 8 ) : helper . moveR…" at bounding box center [637, 241] width 236 height 268
click at [651, 294] on div "# Build your Helper items BELOW this line for i in range ( 8 ) : helper . moveR…" at bounding box center [637, 241] width 236 height 268
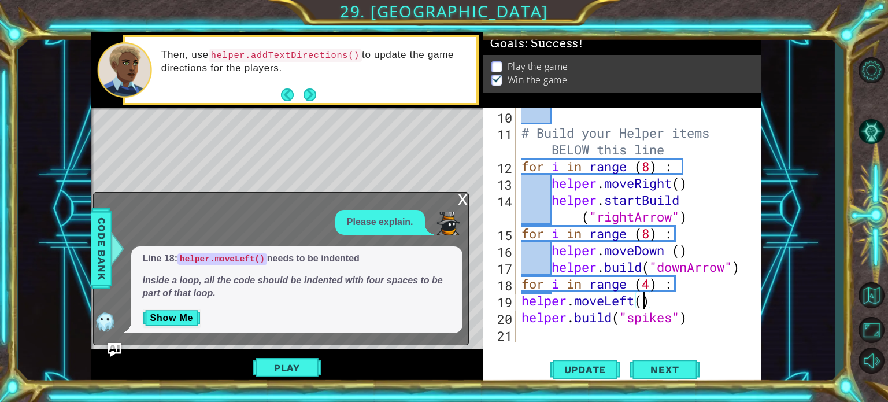
scroll to position [0, 5]
click at [520, 298] on div "# Build your Helper items BELOW this line for i in range ( 8 ) : helper . moveR…" at bounding box center [637, 241] width 236 height 268
click at [521, 309] on div "# Build your Helper items BELOW this line for i in range ( 8 ) : helper . moveR…" at bounding box center [637, 241] width 236 height 268
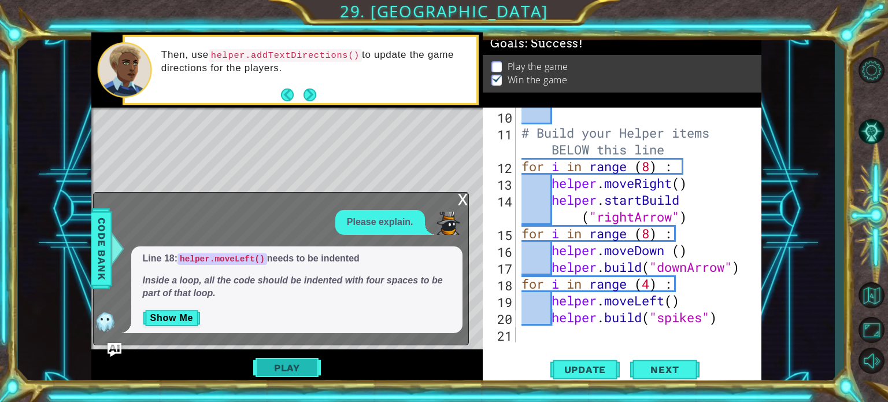
click at [305, 367] on button "Play" at bounding box center [287, 368] width 68 height 22
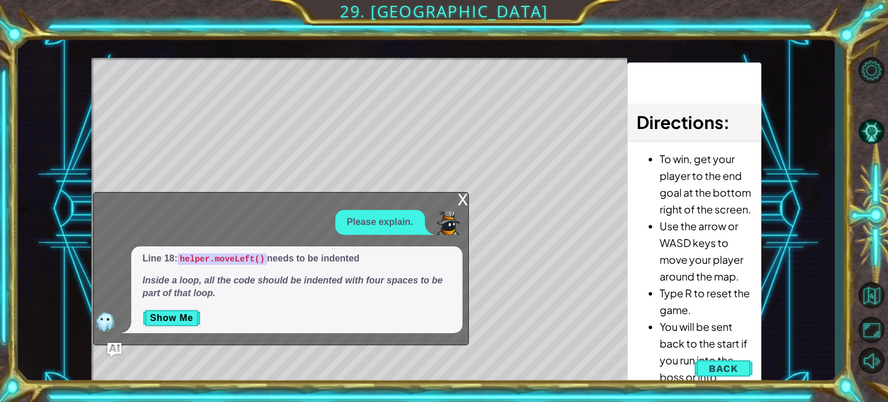
click at [460, 199] on div "x" at bounding box center [463, 198] width 10 height 12
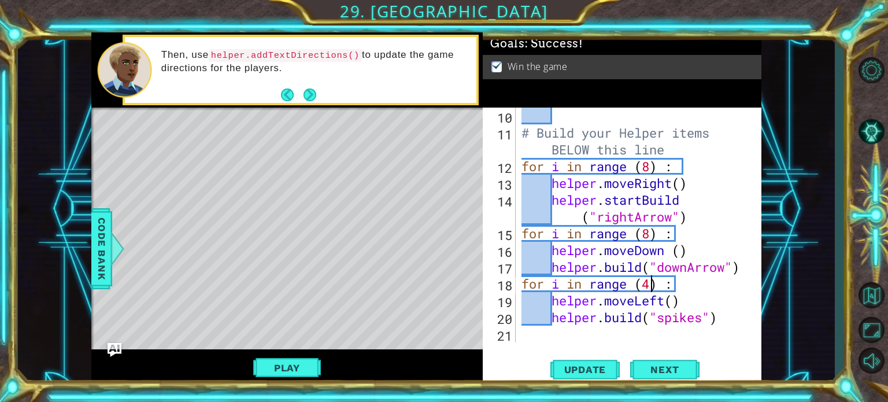
click at [652, 280] on div "# Build your Helper items BELOW this line for i in range ( 8 ) : helper . moveR…" at bounding box center [637, 241] width 236 height 268
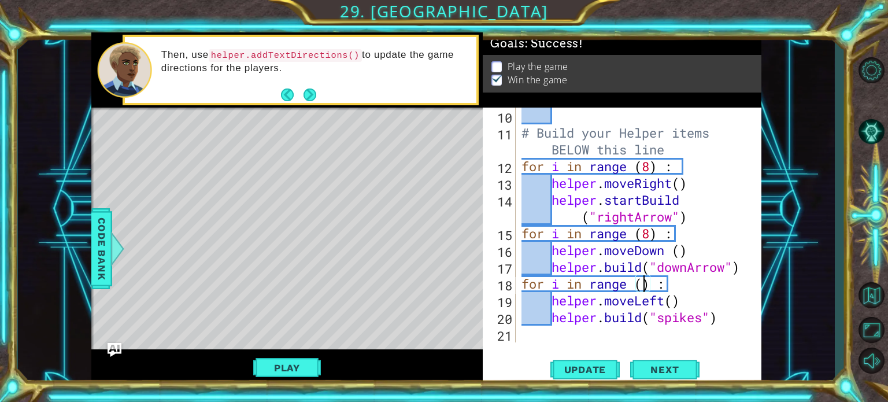
type textarea "for i in range (6) :"
click at [536, 333] on div "# Build your Helper items BELOW this line for i in range ( 8 ) : helper . moveR…" at bounding box center [637, 241] width 236 height 268
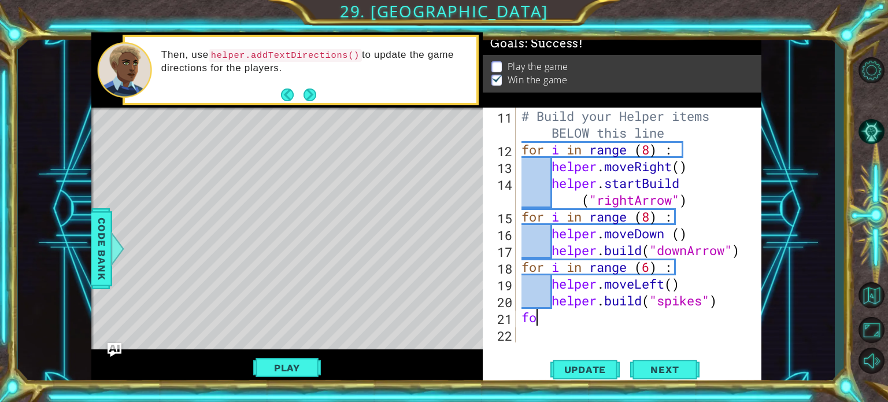
scroll to position [0, 0]
type textarea "f"
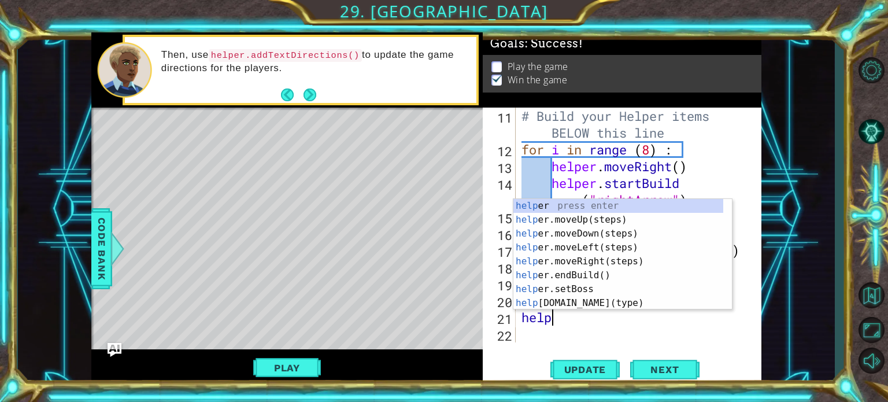
type textarea "helper"
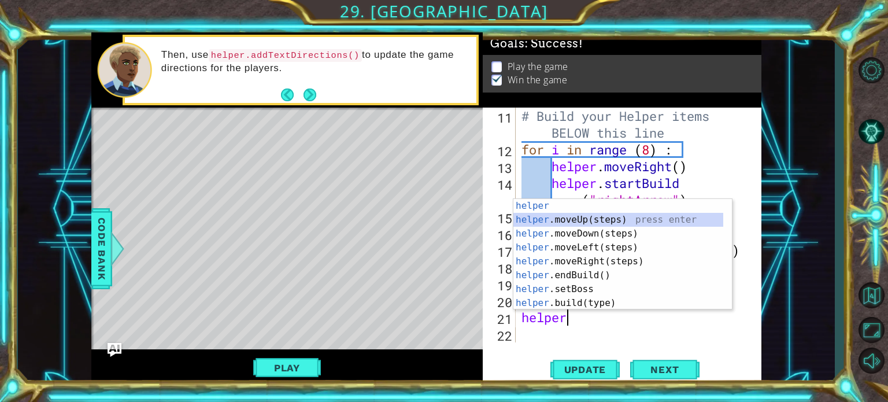
click at [673, 221] on div "helper press enter helper .moveUp(steps) press enter helper .moveDown(steps) pr…" at bounding box center [618, 268] width 210 height 139
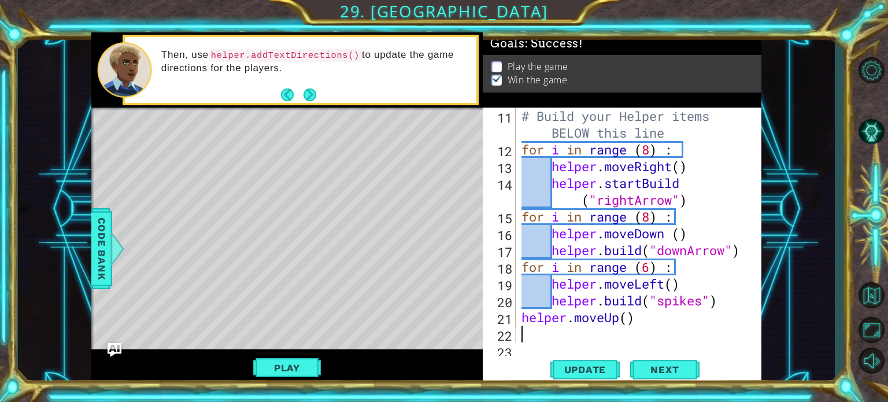
scroll to position [217, 0]
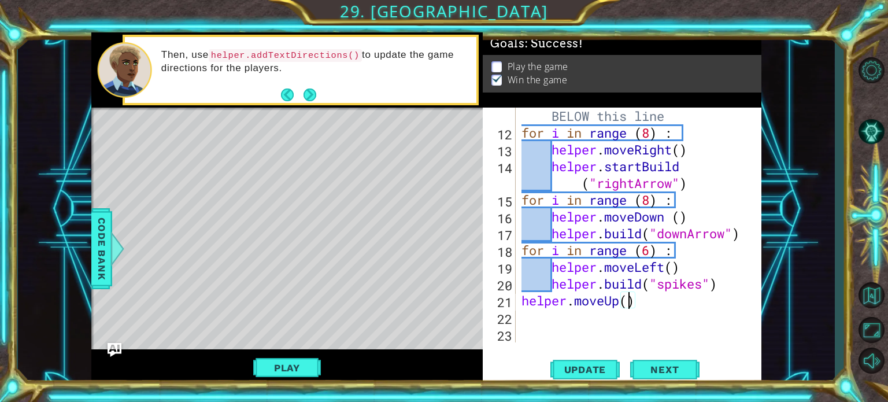
click at [631, 299] on div "# Build your Helper items BELOW this line for i in range ( 8 ) : helper . moveR…" at bounding box center [637, 233] width 236 height 285
type textarea "helper.moveUp(8)"
click at [539, 313] on div "# Build your Helper items BELOW this line for i in range ( 8 ) : helper . moveR…" at bounding box center [637, 233] width 236 height 285
click at [637, 296] on div "# Build your Helper items BELOW this line for i in range ( 8 ) : helper . moveR…" at bounding box center [637, 233] width 236 height 285
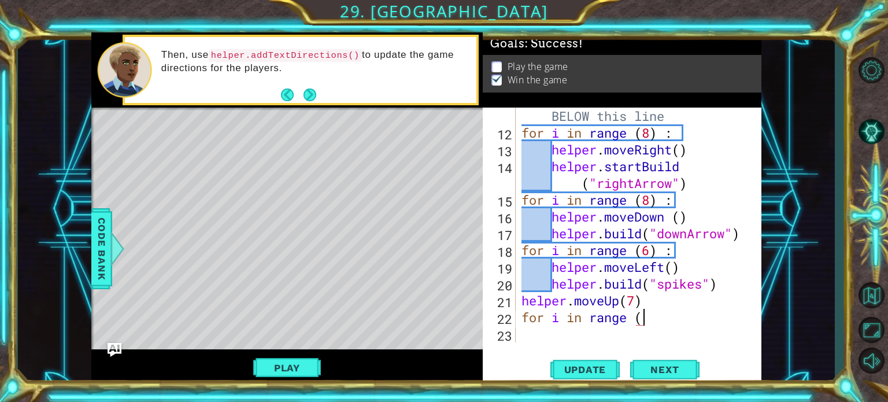
click at [649, 318] on div "# Build your Helper items BELOW this line for i in range ( 8 ) : helper . moveR…" at bounding box center [637, 233] width 236 height 285
type textarea "for i in range (6) :"
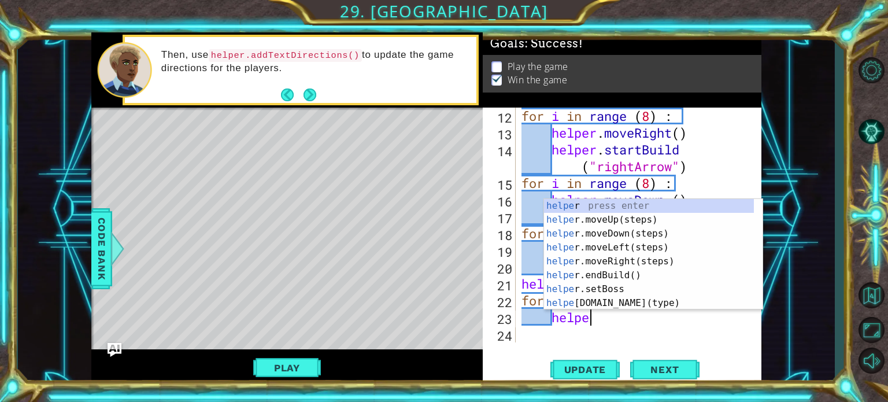
scroll to position [0, 2]
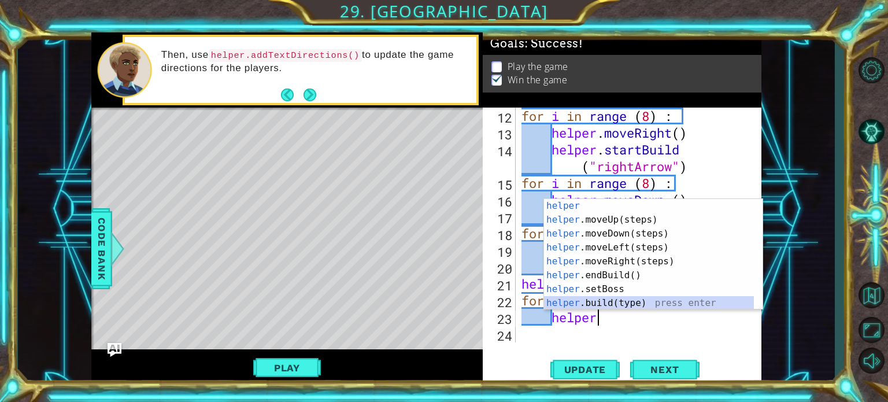
click at [647, 302] on div "helper press enter helper .moveUp(steps) press enter helper .moveDown(steps) pr…" at bounding box center [649, 268] width 210 height 139
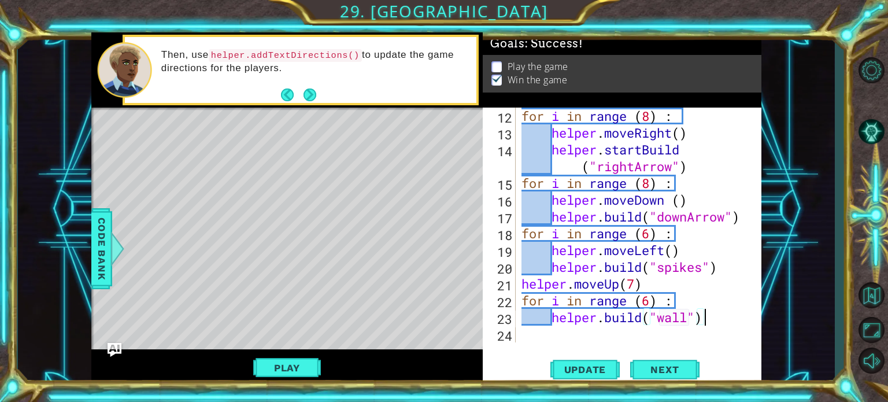
click at [707, 313] on div "for i in range ( 8 ) : helper . moveRight ( ) helper . startBuild ( "rightArrow…" at bounding box center [637, 241] width 236 height 268
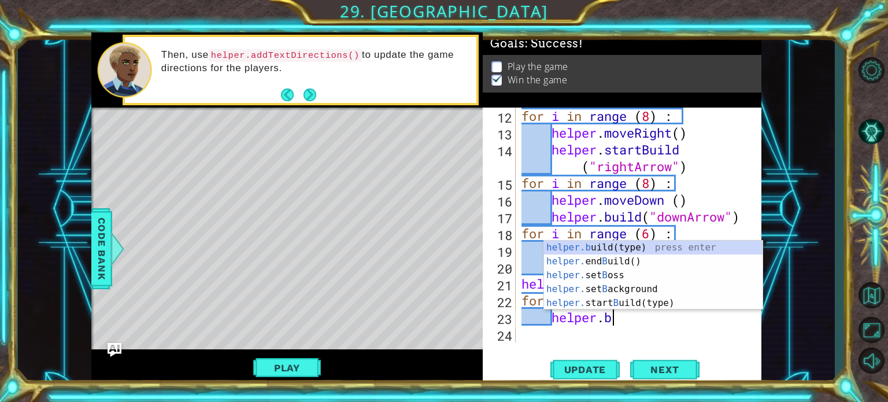
type textarea "helper."
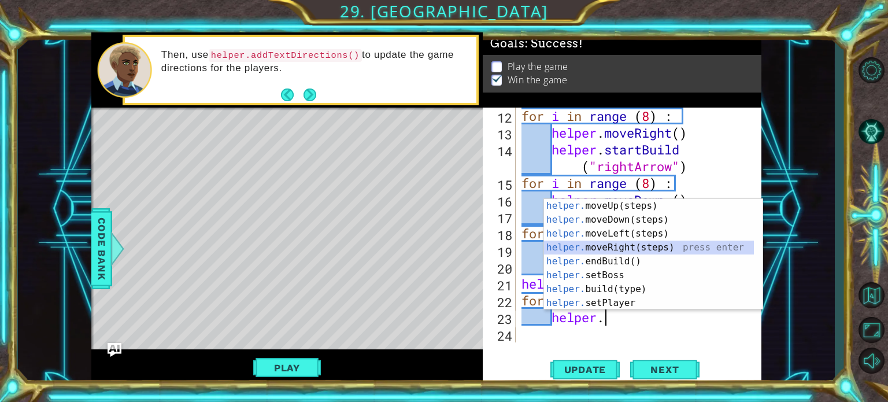
click at [721, 251] on div "helper. moveUp(steps) press enter helper. moveDown(steps) press enter helper. m…" at bounding box center [649, 268] width 210 height 139
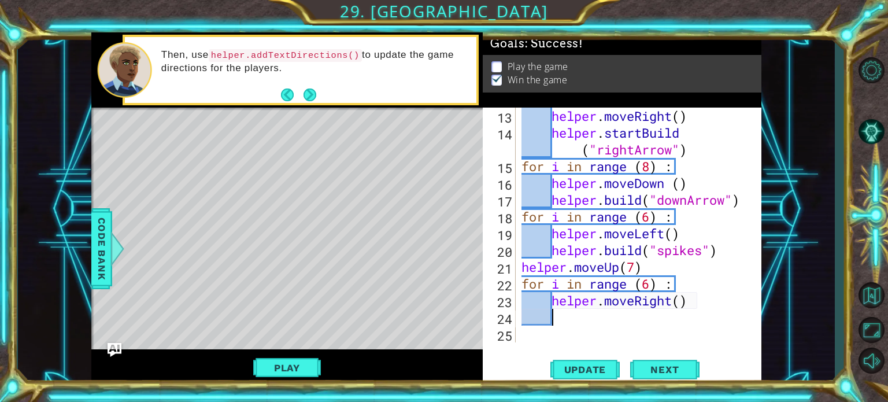
scroll to position [251, 0]
click at [683, 301] on div "helper . moveRight ( ) helper . startBuild ( "rightArrow" ) for i in range ( 8 …" at bounding box center [637, 241] width 236 height 268
type textarea "helper.moveRight()"
click at [693, 298] on div "helper . moveRight ( ) helper . startBuild ( "rightArrow" ) for i in range ( 8 …" at bounding box center [637, 241] width 236 height 268
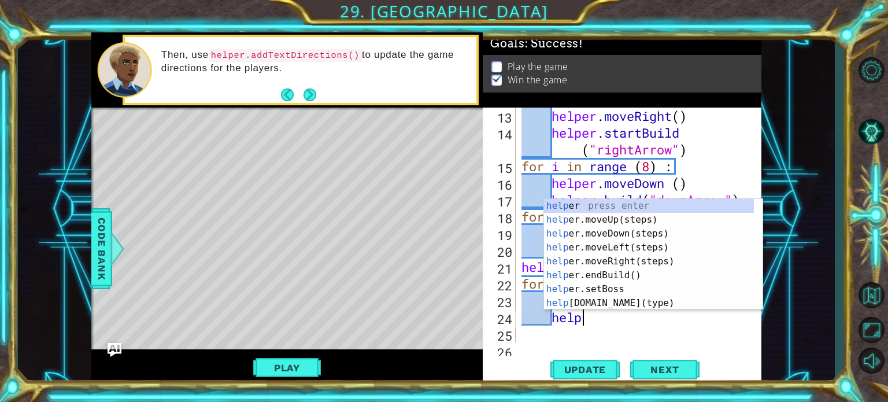
scroll to position [0, 2]
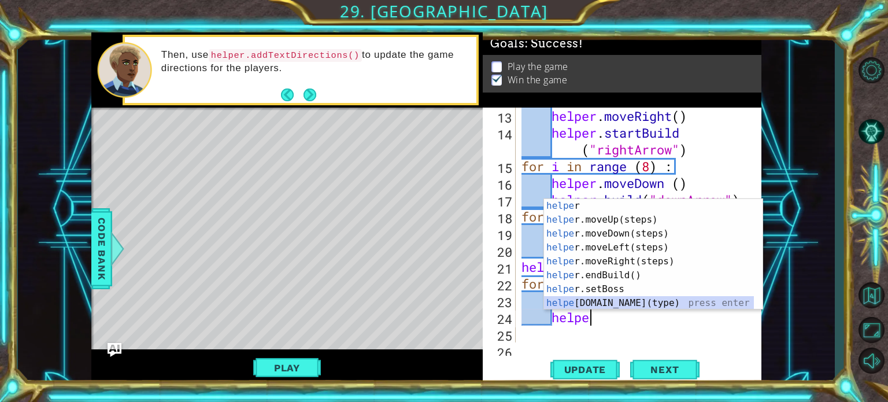
click at [636, 297] on div "helpe r press enter helpe [PERSON_NAME]moveUp(steps) press enter helpe r.moveDo…" at bounding box center [649, 268] width 210 height 139
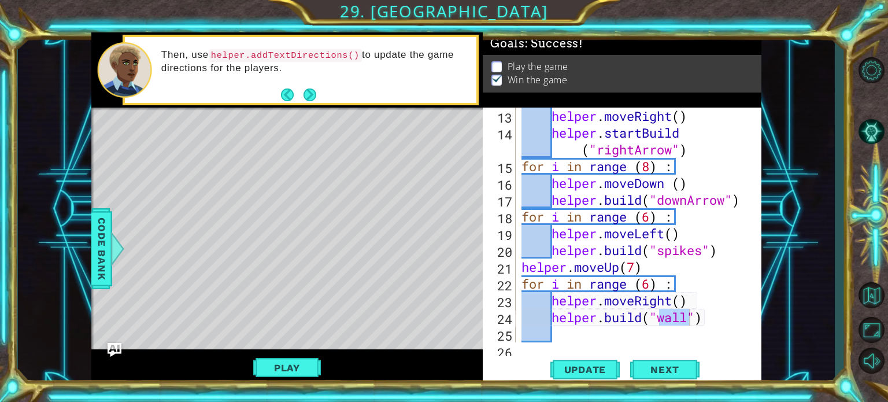
click at [285, 355] on div "Play" at bounding box center [287, 367] width 392 height 36
click at [285, 371] on button "Play" at bounding box center [287, 368] width 68 height 22
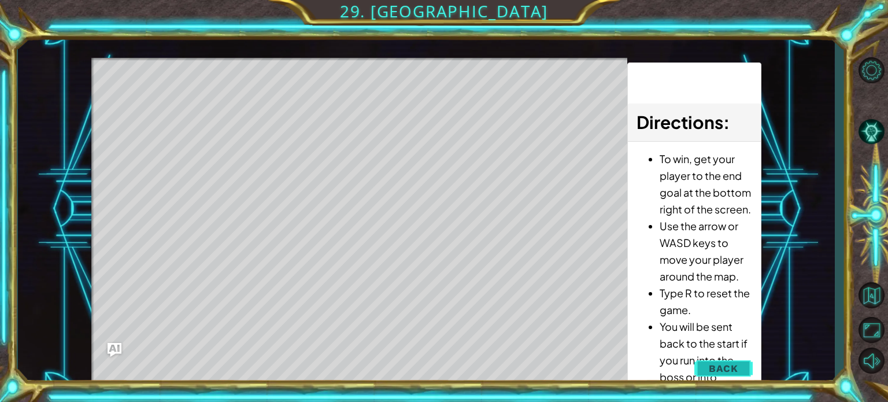
click at [714, 365] on span "Back" at bounding box center [723, 368] width 29 height 12
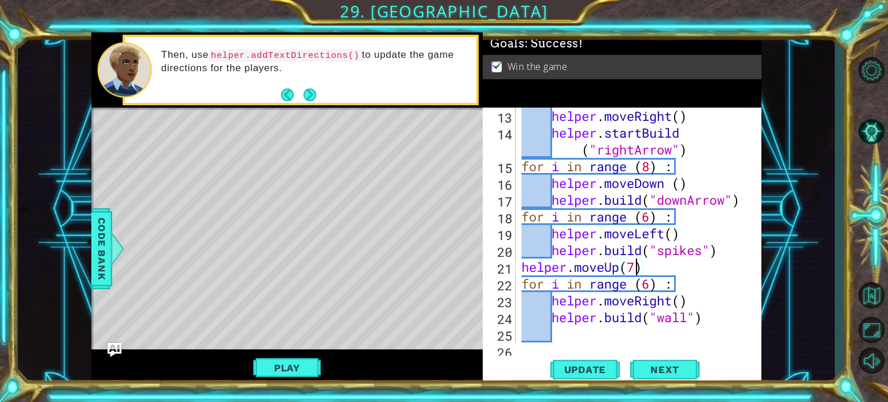
click at [633, 265] on div "helper . moveRight ( ) helper . startBuild ( "rightArrow" ) for i in range ( 8 …" at bounding box center [637, 241] width 236 height 268
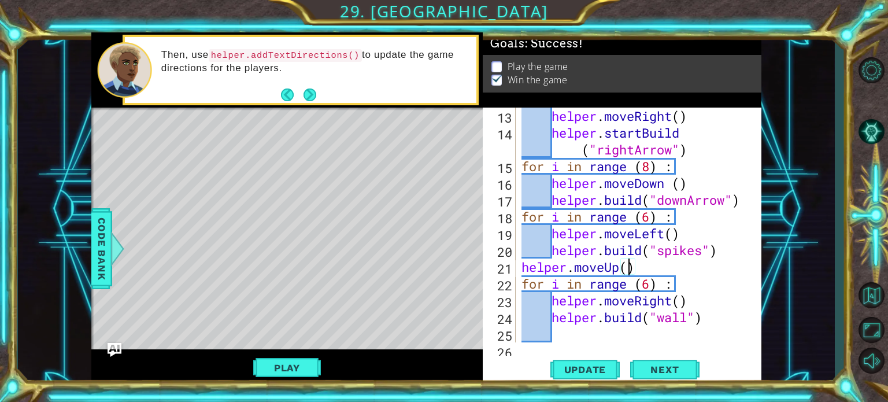
scroll to position [0, 5]
click at [258, 361] on button "Play" at bounding box center [287, 368] width 68 height 22
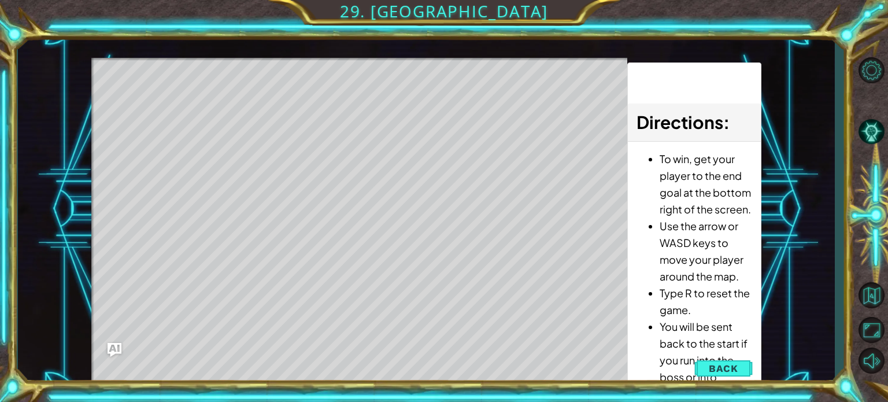
click at [709, 355] on li "You will be sent back to the start if you run into the boss or into spikes." at bounding box center [705, 360] width 92 height 84
click at [725, 370] on span "Back" at bounding box center [723, 368] width 29 height 12
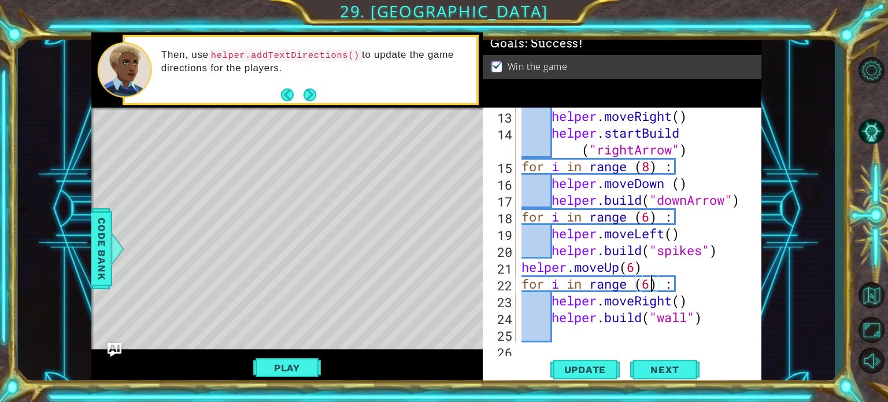
click at [652, 283] on div "helper . moveRight ( ) helper . startBuild ( "rightArrow" ) for i in range ( 8 …" at bounding box center [637, 241] width 236 height 268
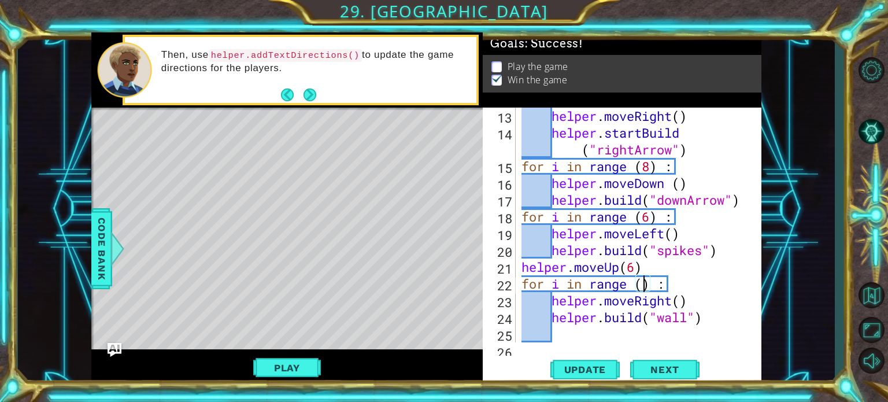
scroll to position [0, 6]
type textarea "for i in range (5) :"
click at [291, 362] on button "Play" at bounding box center [287, 368] width 68 height 22
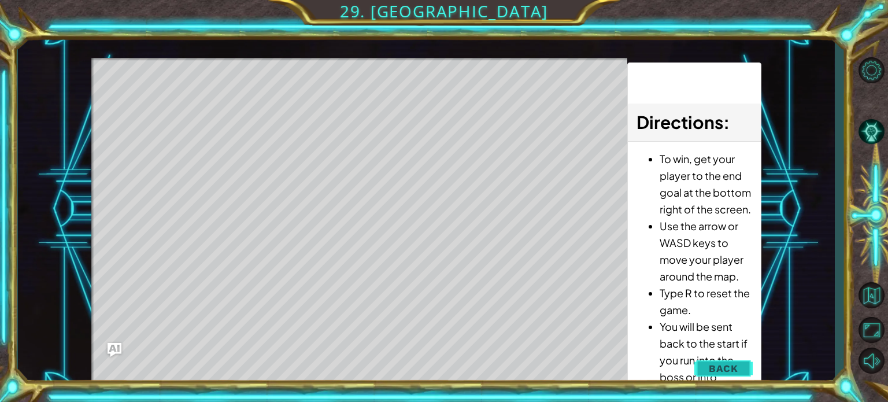
click at [723, 367] on span "Back" at bounding box center [723, 368] width 29 height 12
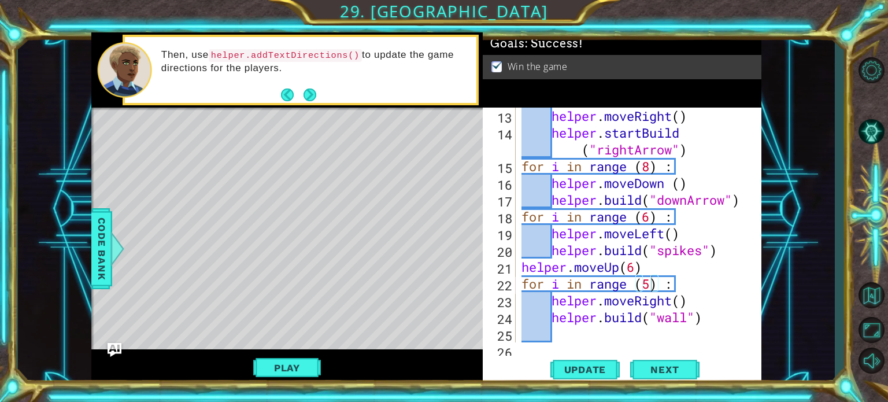
scroll to position [0, 0]
click at [571, 326] on div "helper . moveRight ( ) helper . startBuild ( "rightArrow" ) for i in range ( 8 …" at bounding box center [637, 241] width 236 height 268
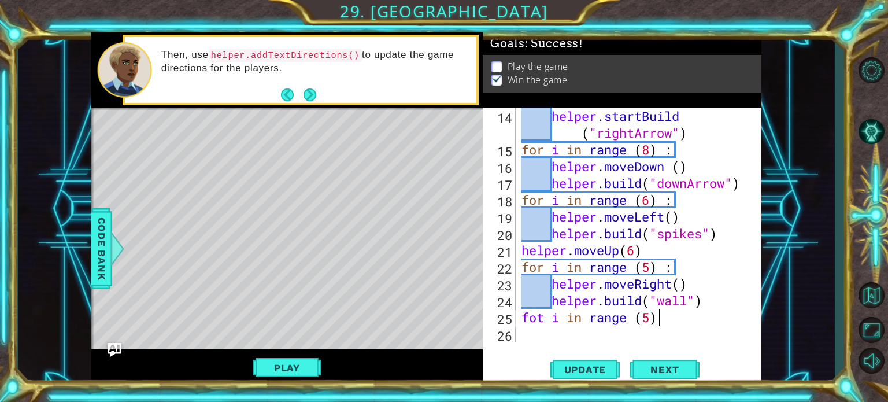
scroll to position [0, 5]
type textarea "fot i in range (5) :"
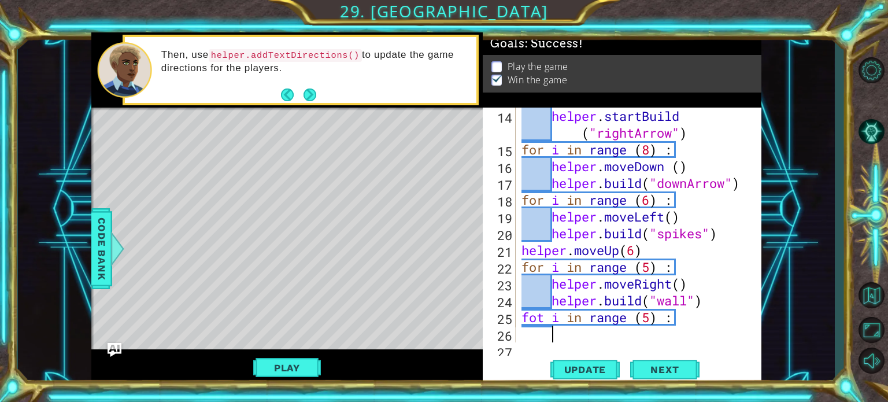
scroll to position [284, 0]
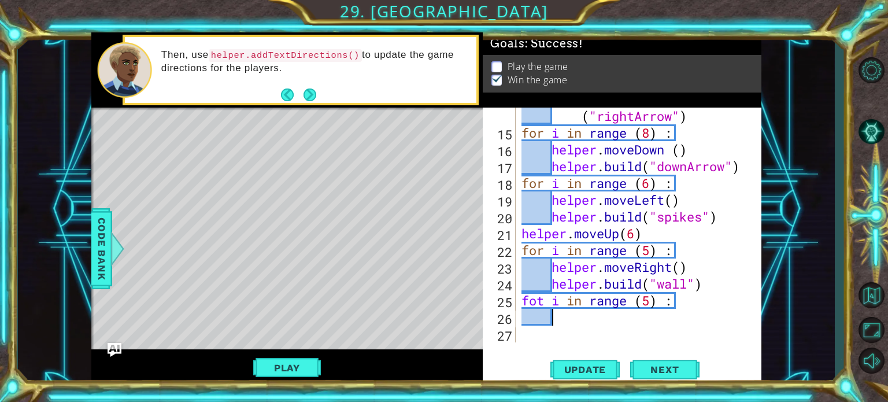
click at [543, 295] on div "helper . startBuild ( "rightArrow" ) for i in range ( 8 ) : helper . moveDown (…" at bounding box center [637, 233] width 236 height 285
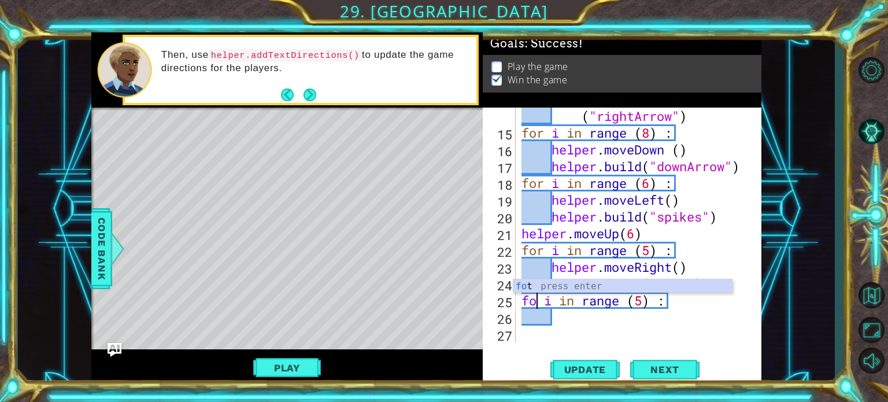
type textarea "for i in range (5) :"
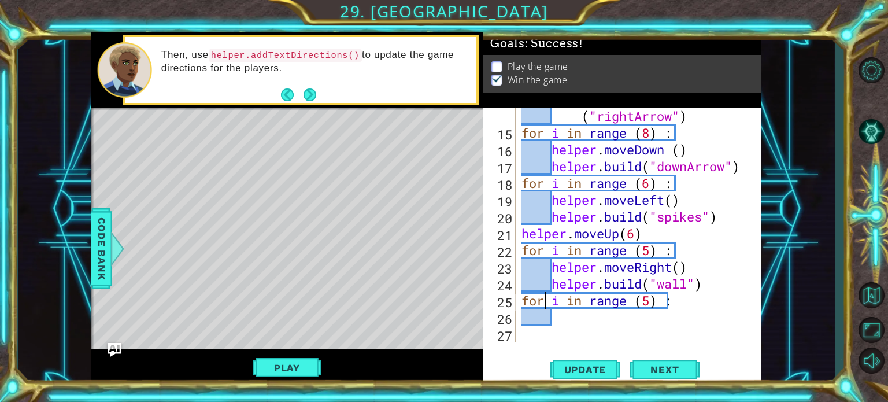
click at [562, 318] on div "helper . startBuild ( "rightArrow" ) for i in range ( 8 ) : helper . moveDown (…" at bounding box center [637, 233] width 236 height 285
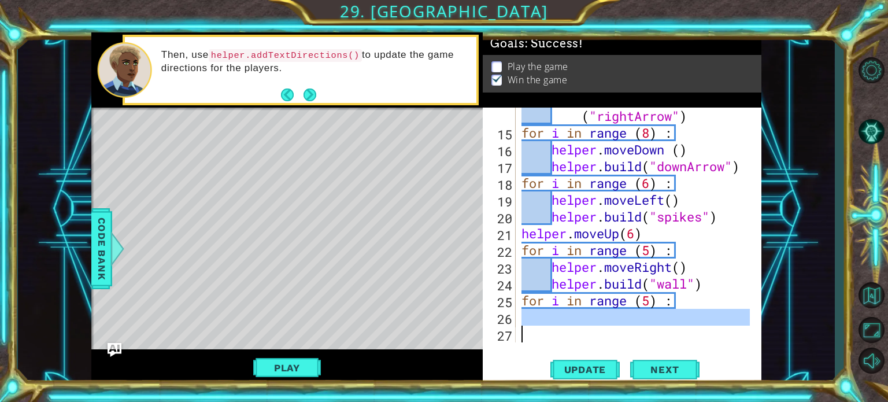
click at [562, 318] on div "helper . startBuild ( "rightArrow" ) for i in range ( 8 ) : helper . moveDown (…" at bounding box center [637, 233] width 236 height 285
click at [562, 318] on div "helper . startBuild ( "rightArrow" ) for i in range ( 8 ) : helper . moveDown (…" at bounding box center [634, 224] width 231 height 235
click at [562, 318] on div "helper . startBuild ( "rightArrow" ) for i in range ( 8 ) : helper . moveDown (…" at bounding box center [637, 233] width 236 height 285
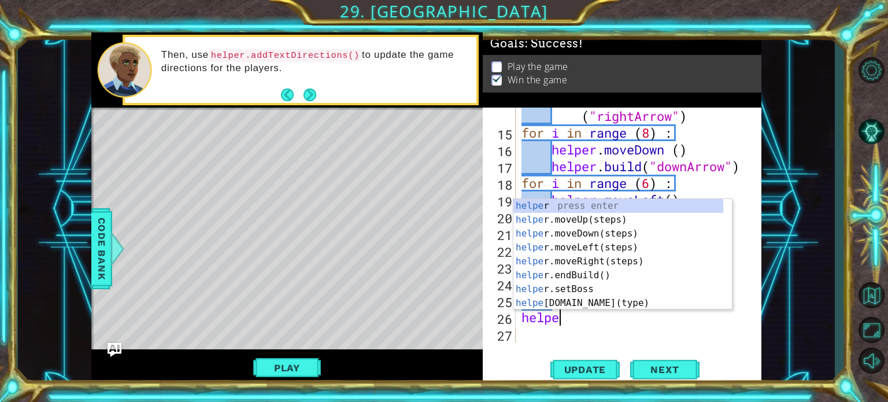
type textarea "helper"
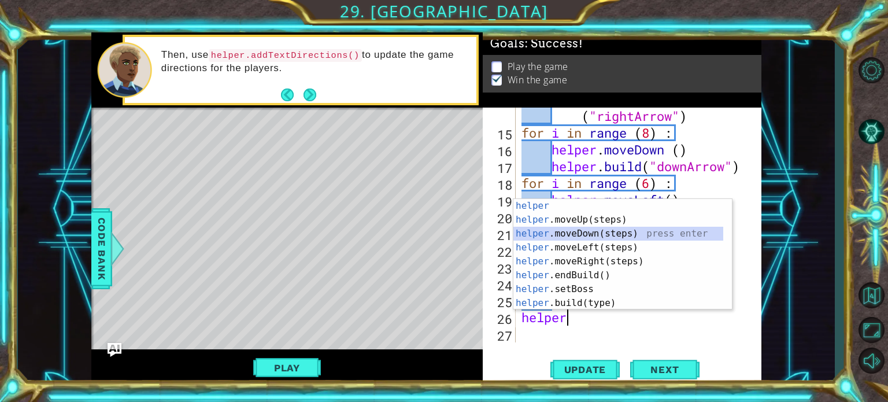
click at [584, 231] on div "helper press enter helper .moveUp(steps) press enter helper .moveDown(steps) pr…" at bounding box center [618, 268] width 210 height 139
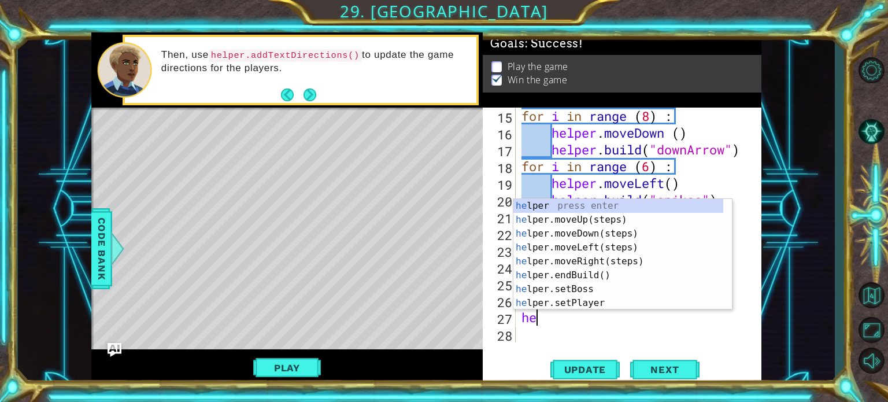
scroll to position [0, 0]
click at [565, 302] on div "help er press enter help er.moveUp(steps) press enter help er.moveDown(steps) p…" at bounding box center [618, 268] width 210 height 139
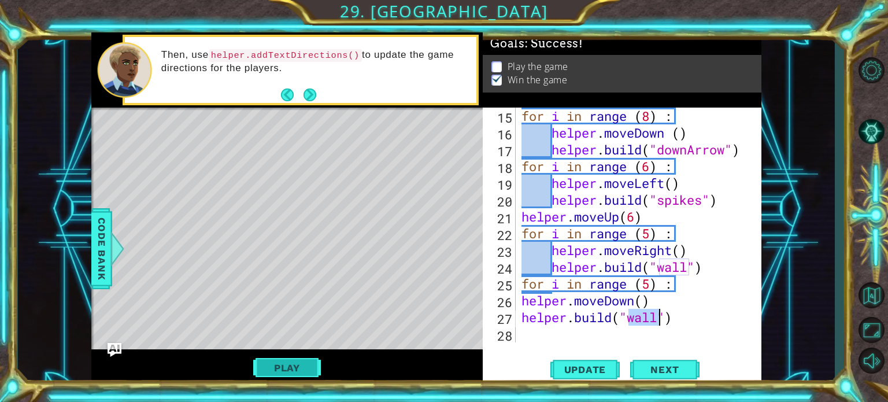
click at [304, 366] on button "Play" at bounding box center [287, 368] width 68 height 22
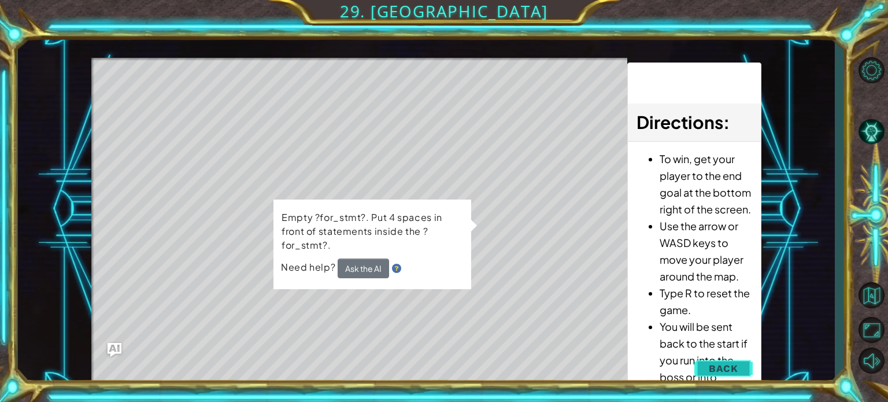
click at [714, 357] on button "Back" at bounding box center [723, 368] width 58 height 23
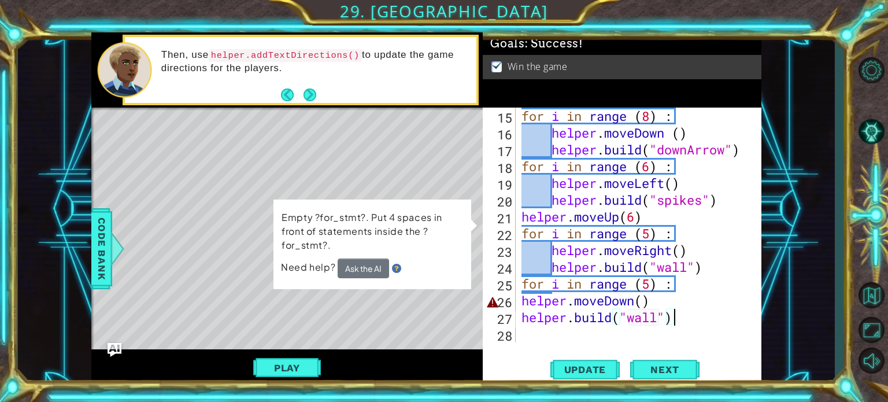
click at [691, 321] on div "for i in range ( 8 ) : helper . moveDown ( ) helper . build ( "downArrow" ) for…" at bounding box center [637, 241] width 236 height 268
click at [521, 299] on div "for i in range ( 8 ) : helper . moveDown ( ) helper . build ( "downArrow" ) for…" at bounding box center [637, 241] width 236 height 268
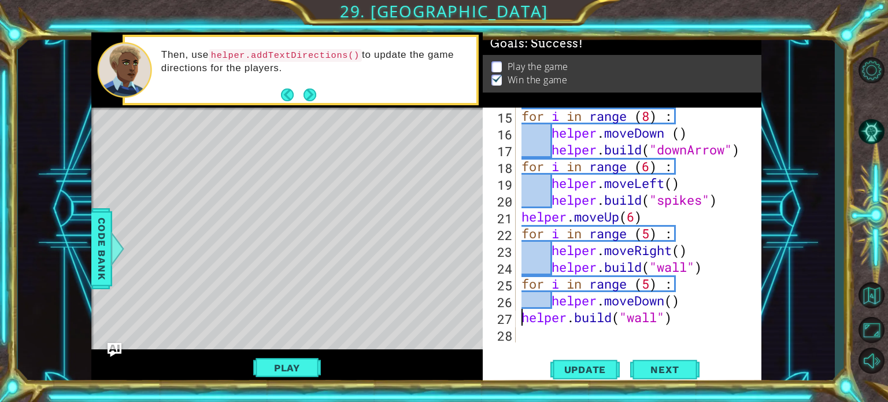
click at [522, 311] on div "for i in range ( 8 ) : helper . moveDown ( ) helper . build ( "downArrow" ) for…" at bounding box center [637, 241] width 236 height 268
type textarea "[DOMAIN_NAME]("wall")"
click at [298, 364] on button "Play" at bounding box center [287, 368] width 68 height 22
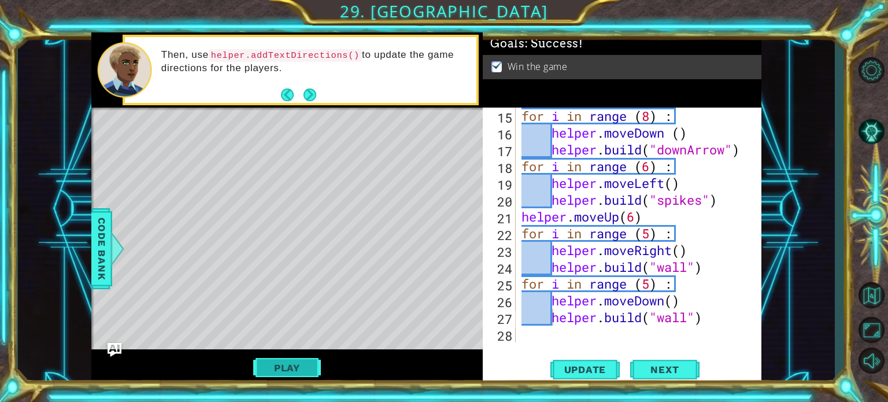
click at [312, 368] on button "Play" at bounding box center [287, 368] width 68 height 22
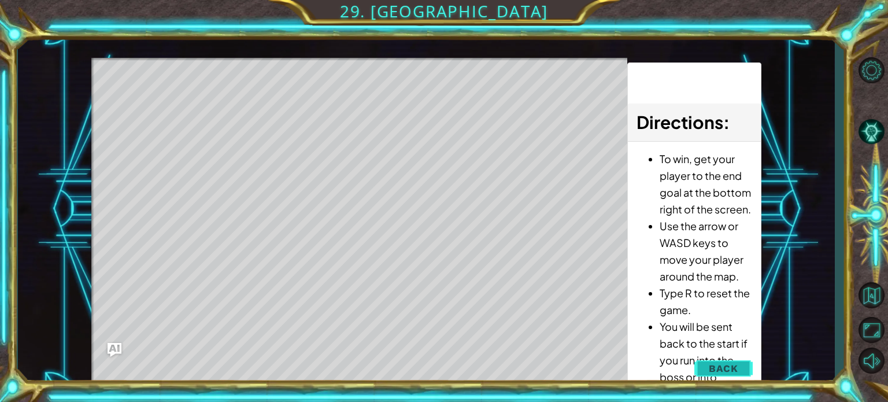
click at [730, 371] on span "Back" at bounding box center [723, 368] width 29 height 12
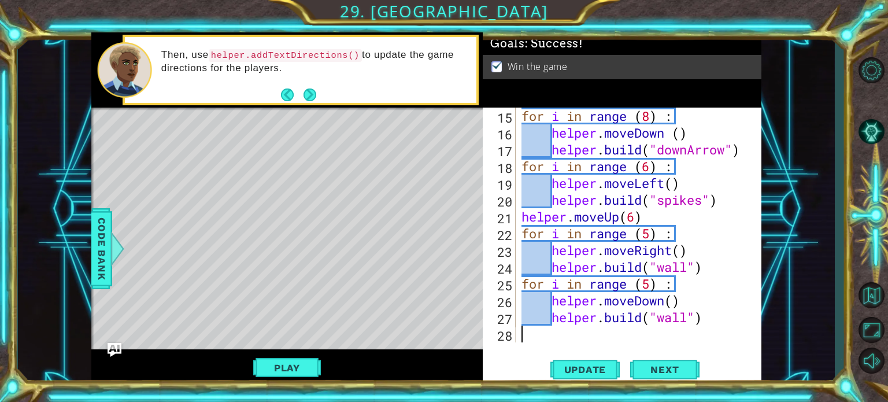
click at [531, 332] on div "for i in range ( 8 ) : helper . moveDown ( ) helper . build ( "downArrow" ) for…" at bounding box center [637, 241] width 236 height 268
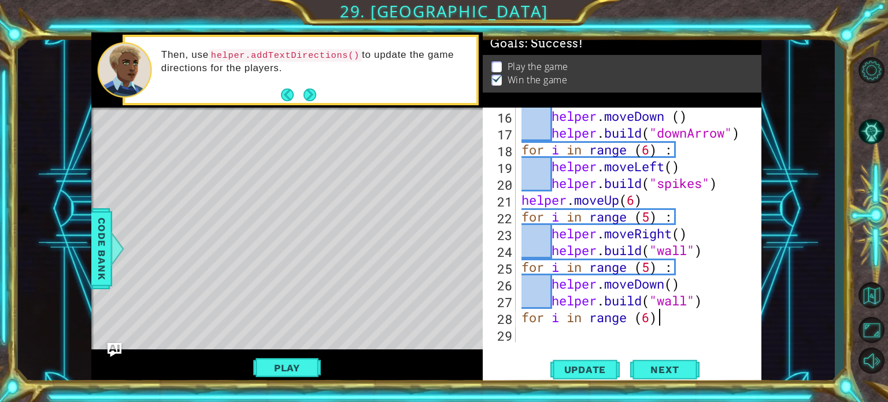
scroll to position [0, 5]
type textarea "for i in range (6) :"
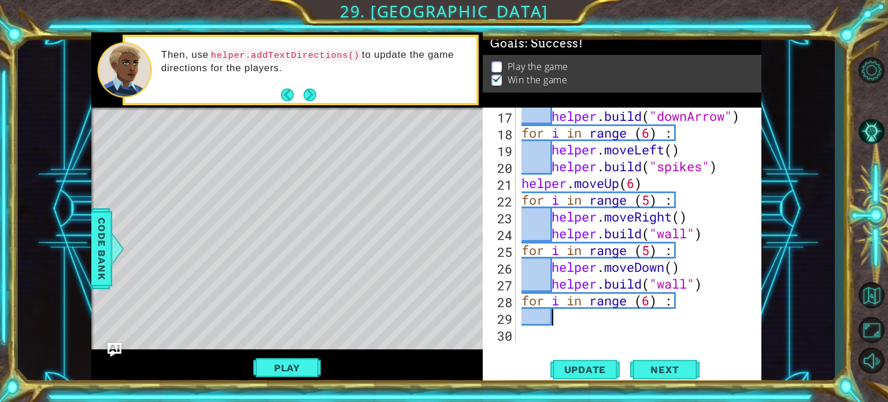
scroll to position [335, 0]
click at [585, 370] on span "Update" at bounding box center [584, 370] width 65 height 12
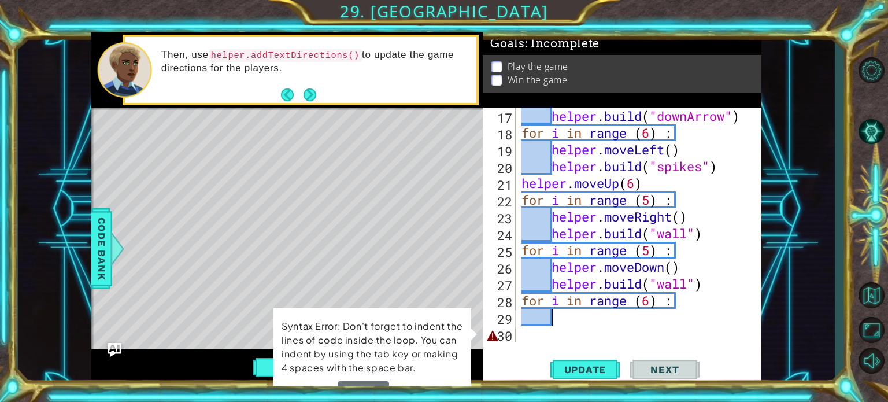
click at [583, 320] on div "helper . build ( "downArrow" ) for i in range ( 6 ) : helper . moveLeft ( ) hel…" at bounding box center [637, 241] width 236 height 268
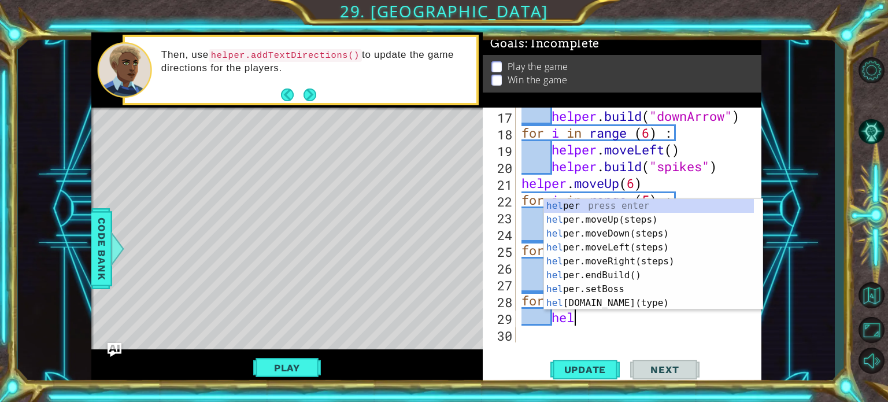
type textarea "helper"
click at [615, 247] on div "helper press enter helper .moveUp(steps) press enter helper .moveDown(steps) pr…" at bounding box center [649, 268] width 210 height 139
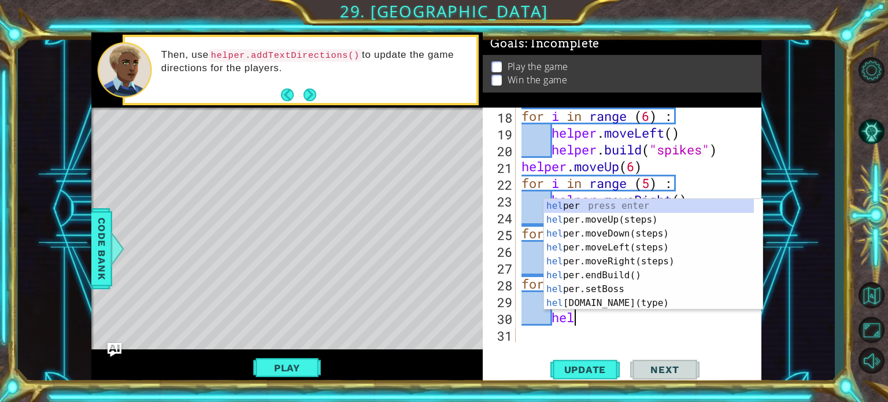
scroll to position [0, 2]
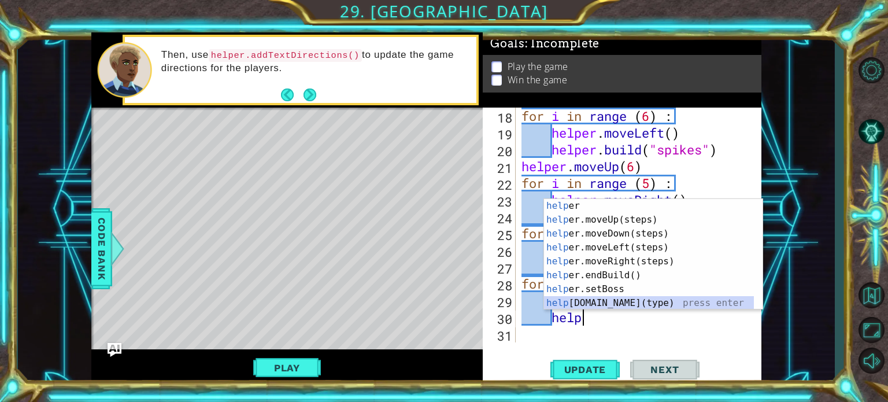
click at [616, 300] on div "help er press enter help er.moveUp(steps) press enter help er.moveDown(steps) p…" at bounding box center [649, 268] width 210 height 139
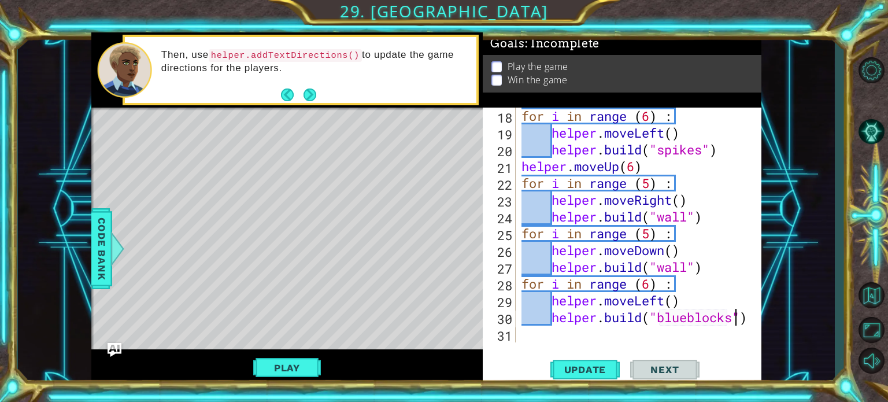
scroll to position [0, 9]
click at [299, 369] on button "Play" at bounding box center [287, 368] width 68 height 22
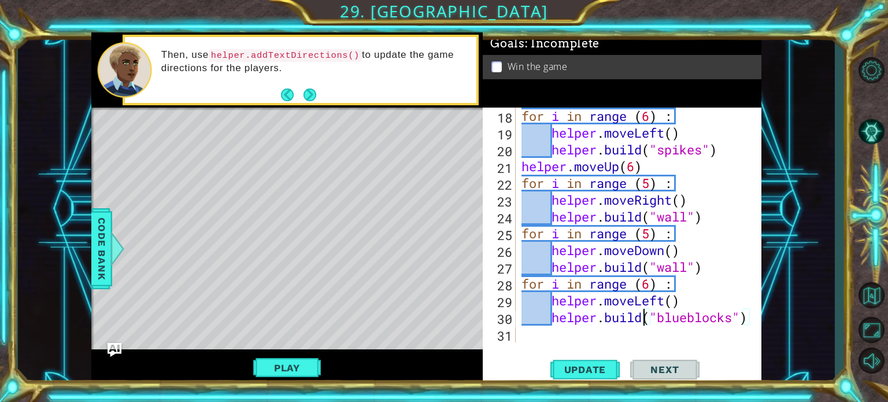
click at [645, 316] on div "for i in range ( 6 ) : helper . moveLeft ( ) helper . build ( "spikes" ) helper…" at bounding box center [637, 241] width 236 height 268
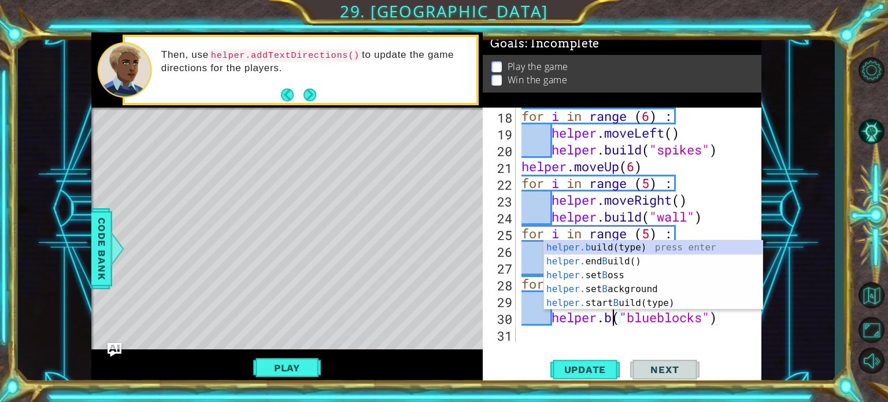
scroll to position [0, 8]
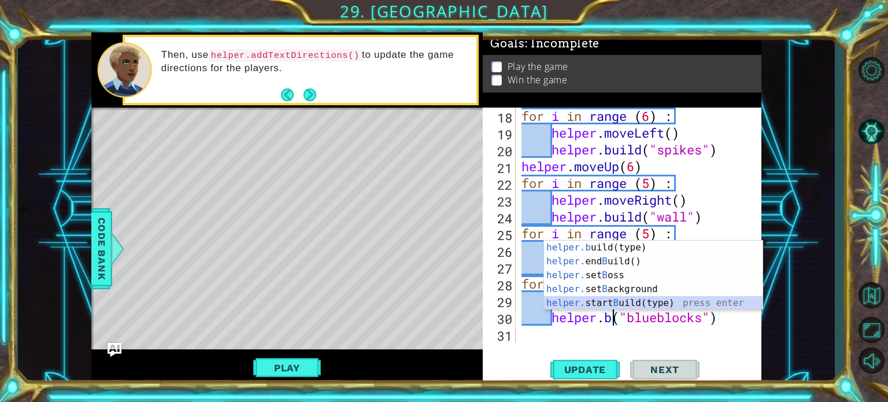
click at [633, 301] on div "helper.b uild(type) press enter helper. end B uild() press enter helper. set B …" at bounding box center [653, 288] width 218 height 97
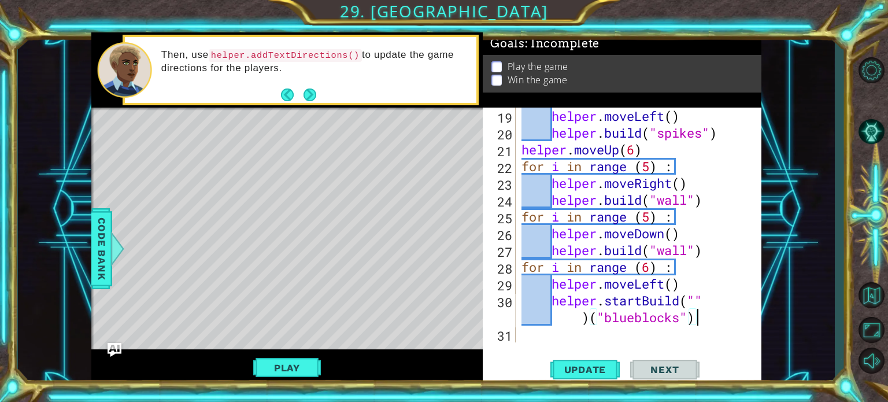
click at [696, 321] on div "helper . moveLeft ( ) helper . build ( "spikes" ) helper . moveUp ( 6 ) for i i…" at bounding box center [637, 241] width 236 height 268
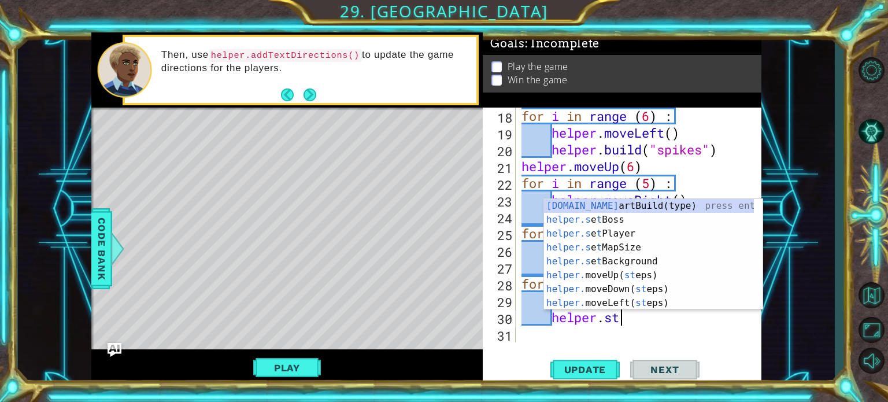
scroll to position [0, 3]
type textarea "helper."
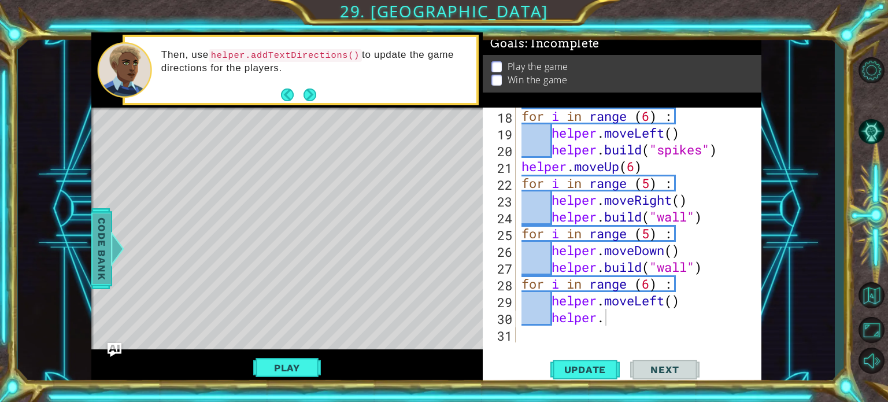
click at [102, 240] on span "Code Bank" at bounding box center [101, 248] width 18 height 71
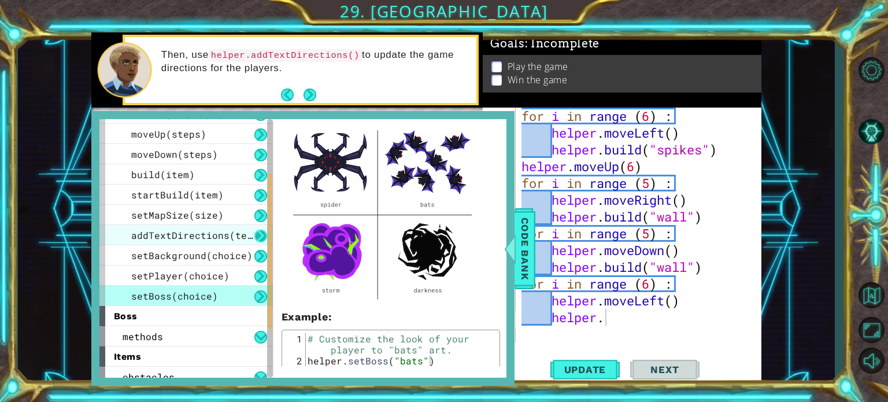
click at [257, 235] on button at bounding box center [260, 235] width 13 height 13
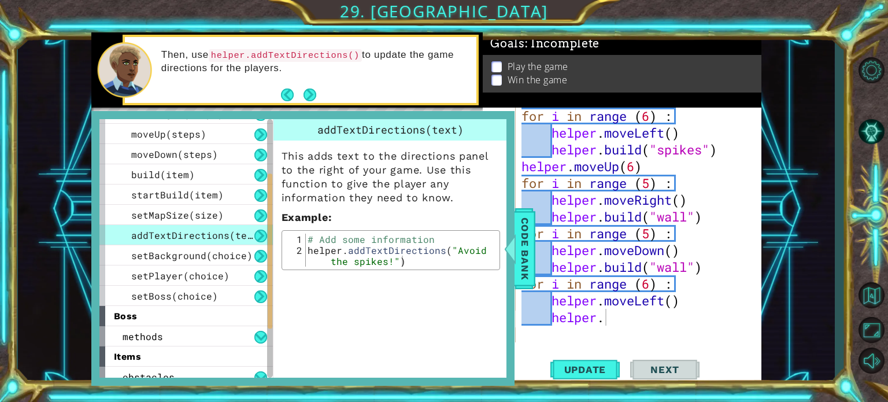
scroll to position [0, 0]
click at [610, 316] on div "for i in range ( 6 ) : helper . moveLeft ( ) helper . build ( "spikes" ) helper…" at bounding box center [637, 241] width 236 height 268
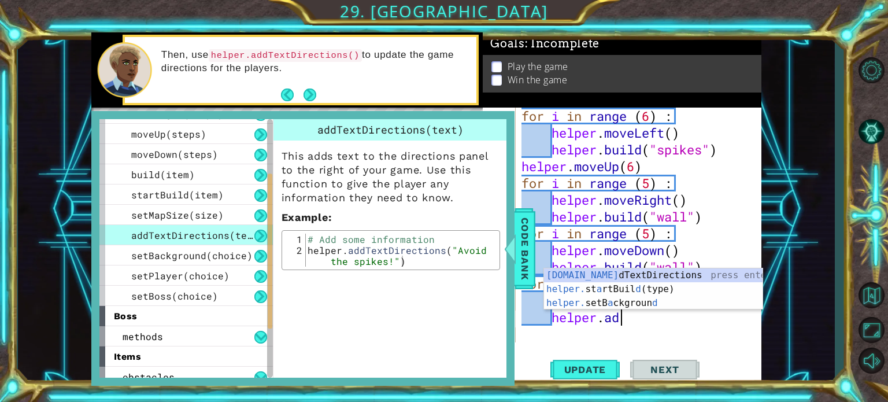
scroll to position [0, 4]
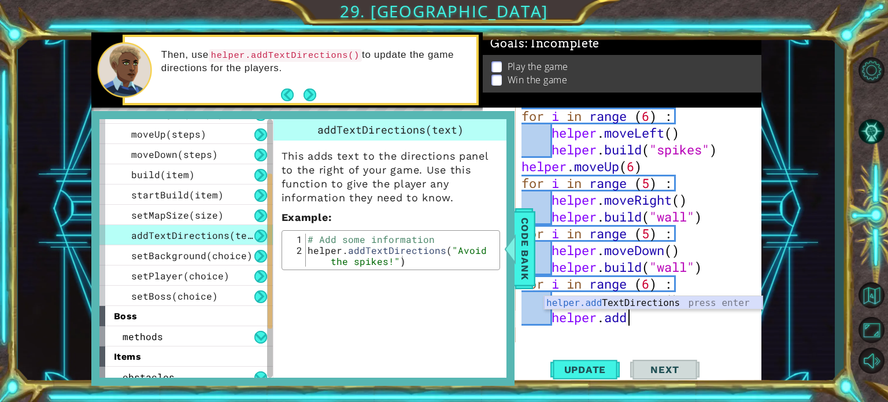
click at [624, 304] on div "helper.add TextDirections press enter" at bounding box center [653, 317] width 218 height 42
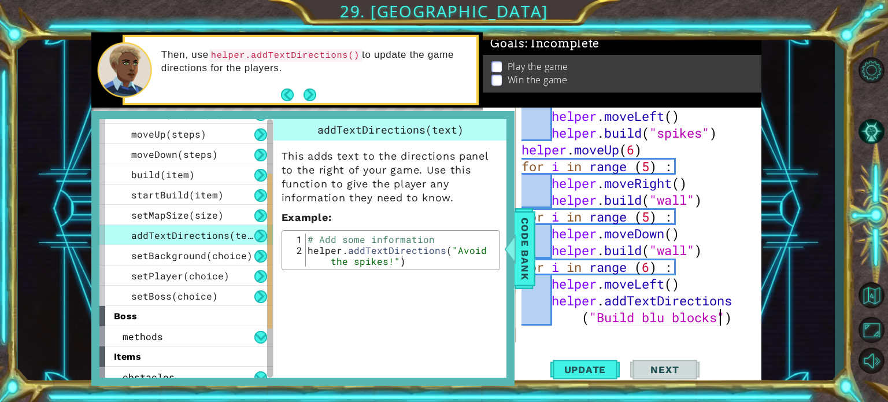
scroll to position [0, 16]
click at [667, 318] on div "helper . moveLeft ( ) helper . build ( "spikes" ) helper . moveUp ( 6 ) for i i…" at bounding box center [637, 241] width 236 height 268
type textarea "helper.addTextDirections("Build blue blocks")"
click at [524, 239] on span "Code Bank" at bounding box center [524, 248] width 18 height 71
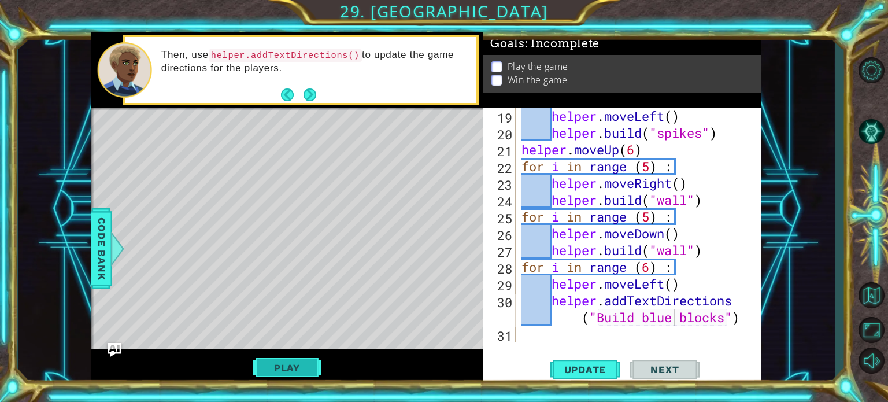
click at [287, 364] on button "Play" at bounding box center [287, 368] width 68 height 22
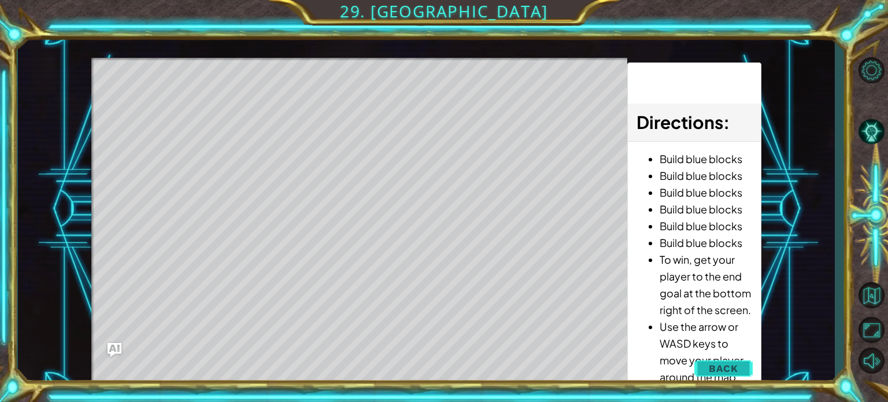
click at [734, 365] on span "Back" at bounding box center [723, 368] width 29 height 12
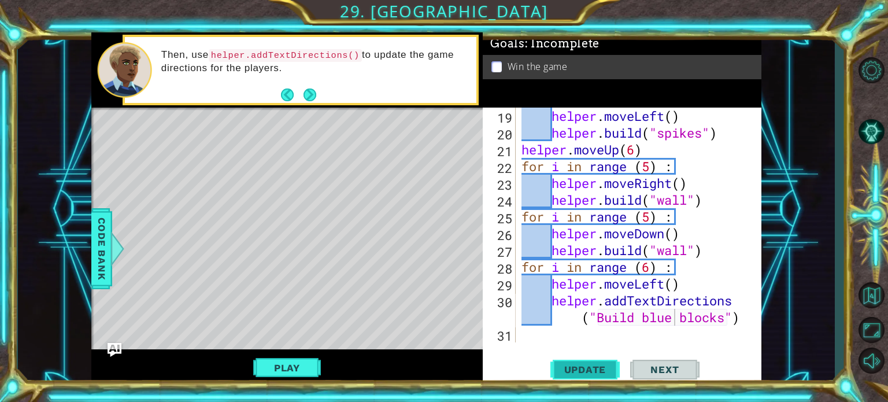
click at [586, 367] on span "Update" at bounding box center [584, 370] width 65 height 12
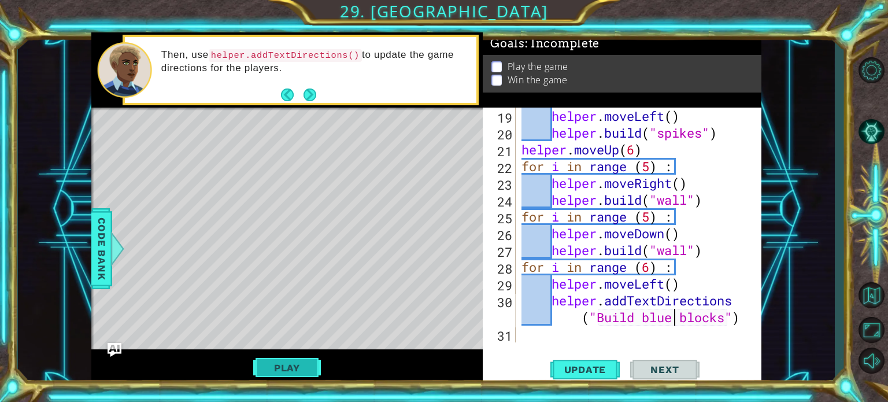
click at [306, 365] on button "Play" at bounding box center [287, 368] width 68 height 22
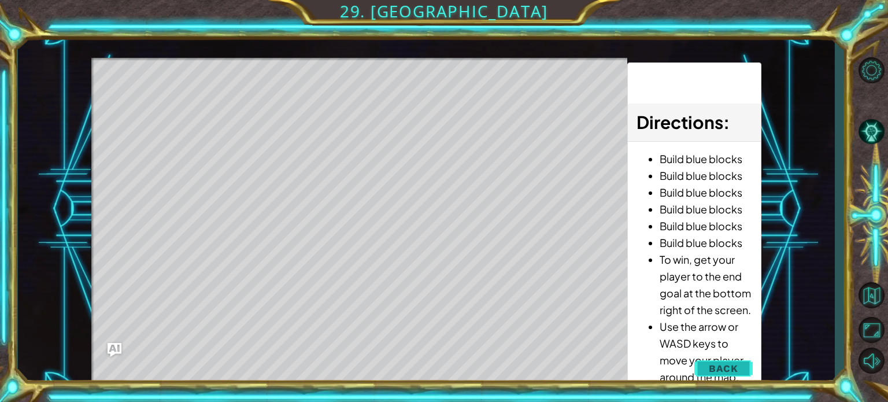
click at [714, 368] on span "Back" at bounding box center [723, 368] width 29 height 12
